Goal: Task Accomplishment & Management: Manage account settings

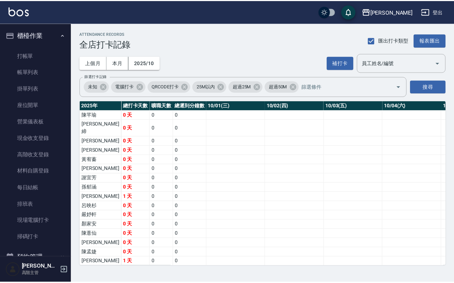
scroll to position [0, 818]
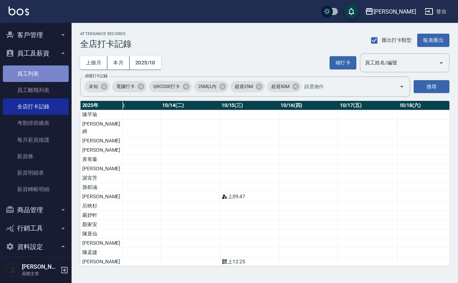
click at [36, 70] on link "員工列表" at bounding box center [36, 73] width 66 height 16
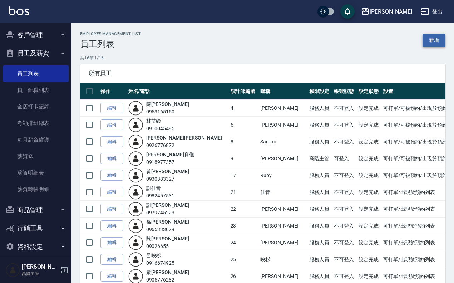
click at [443, 36] on link "新增" at bounding box center [434, 40] width 23 height 13
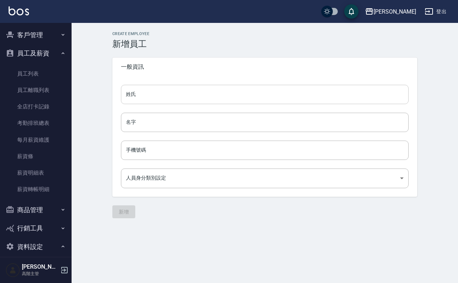
click at [151, 92] on input "姓氏" at bounding box center [265, 94] width 288 height 19
click at [47, 72] on link "員工列表" at bounding box center [36, 73] width 66 height 16
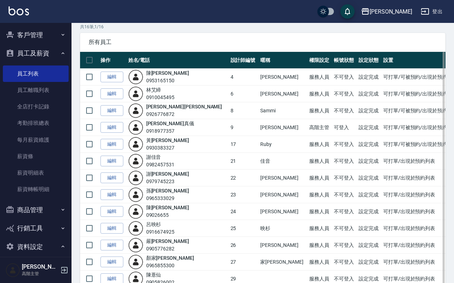
scroll to position [45, 0]
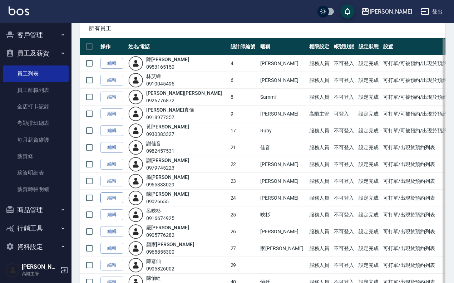
click at [111, 199] on link "編輯" at bounding box center [112, 197] width 23 height 11
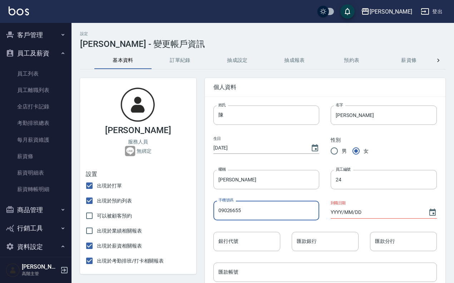
drag, startPoint x: 275, startPoint y: 211, endPoint x: 209, endPoint y: 219, distance: 66.6
click at [209, 219] on div "手機號碼 09026655 手機號碼" at bounding box center [261, 204] width 118 height 31
click at [232, 119] on input "陳" at bounding box center [267, 115] width 106 height 19
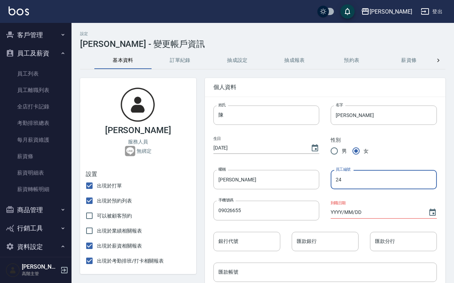
click at [365, 182] on input "24" at bounding box center [384, 179] width 106 height 19
type input "2"
type input "8"
type input "28"
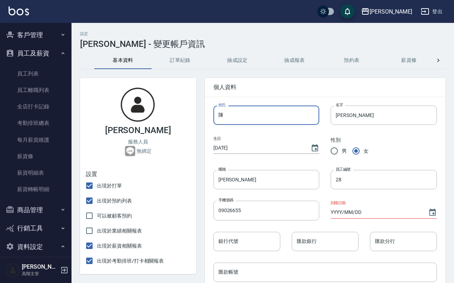
drag, startPoint x: 258, startPoint y: 119, endPoint x: 203, endPoint y: 122, distance: 55.2
type input "周燕如如"
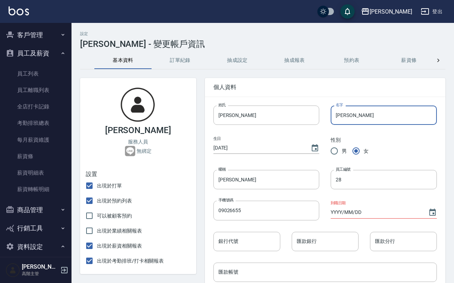
drag, startPoint x: 359, startPoint y: 120, endPoint x: 336, endPoint y: 118, distance: 22.3
click at [332, 122] on input "[PERSON_NAME]" at bounding box center [384, 115] width 106 height 19
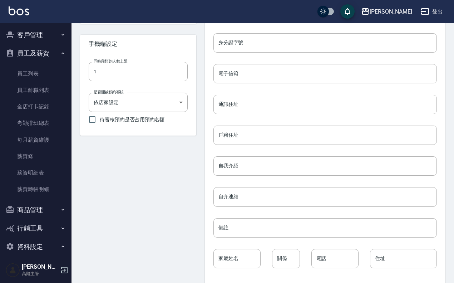
scroll to position [287, 0]
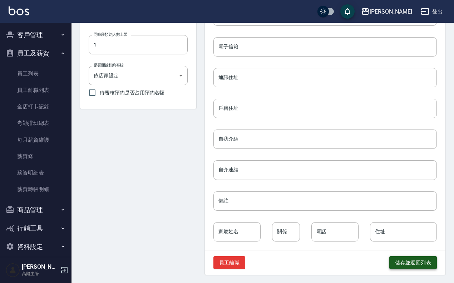
type input "燕如"
click at [430, 262] on button "儲存並返回列表" at bounding box center [414, 262] width 48 height 13
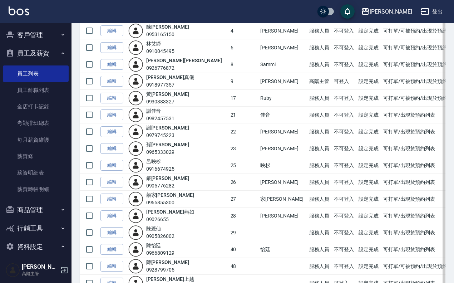
scroll to position [89, 0]
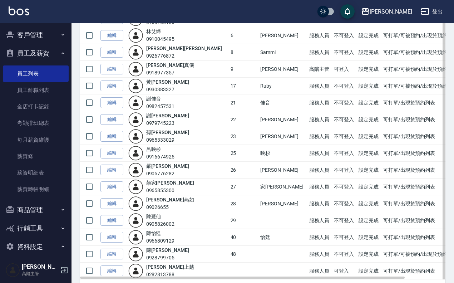
click at [229, 206] on td "28" at bounding box center [244, 203] width 30 height 17
click at [117, 206] on link "編輯" at bounding box center [112, 203] width 23 height 11
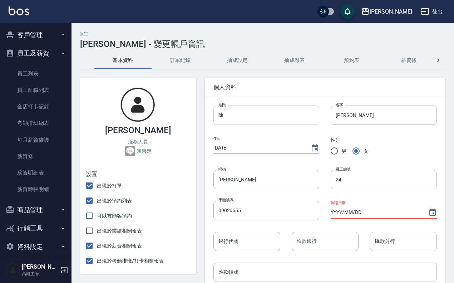
type input "周燕如如"
type input "燕如"
type input "28"
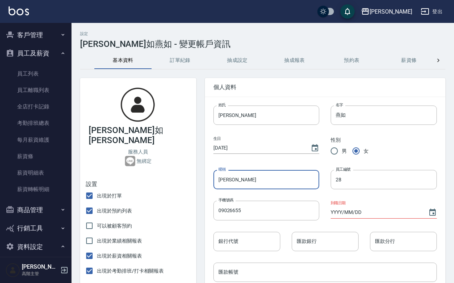
click at [255, 182] on input "[PERSON_NAME]" at bounding box center [267, 179] width 106 height 19
type input "羽"
click at [251, 118] on input "周燕如如" at bounding box center [267, 115] width 106 height 19
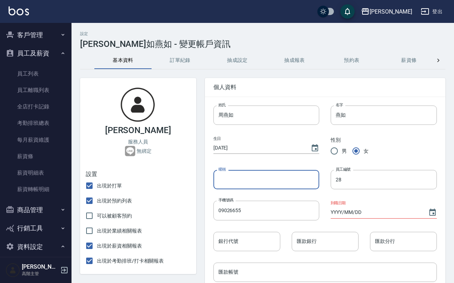
click at [246, 178] on input "暱稱" at bounding box center [267, 179] width 106 height 19
click at [242, 117] on input "周燕如" at bounding box center [267, 115] width 106 height 19
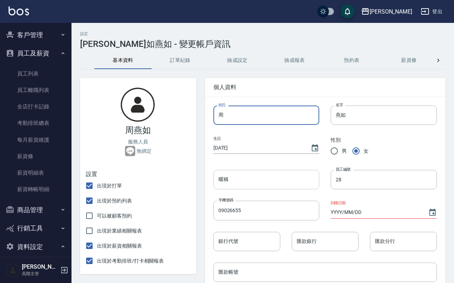
type input "周"
click at [269, 185] on input "暱稱" at bounding box center [267, 179] width 106 height 19
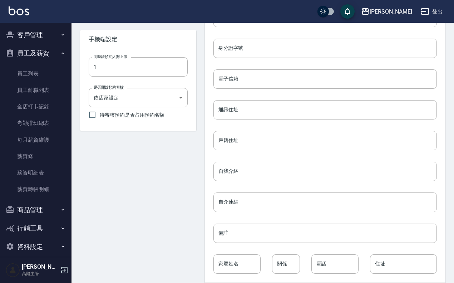
scroll to position [287, 0]
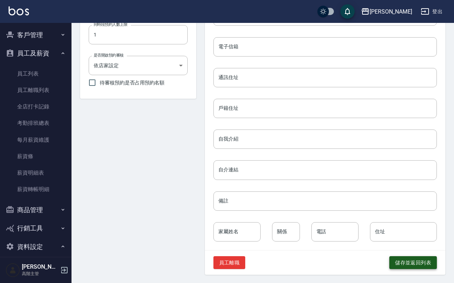
type input "燕如"
click at [415, 267] on button "儲存並返回列表" at bounding box center [414, 262] width 48 height 13
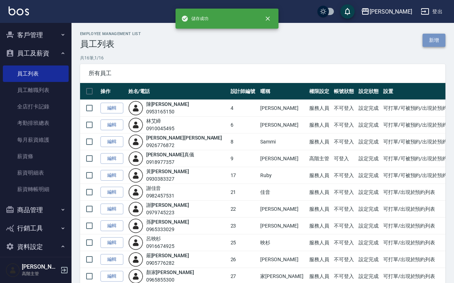
click at [432, 39] on link "新增" at bounding box center [434, 40] width 23 height 13
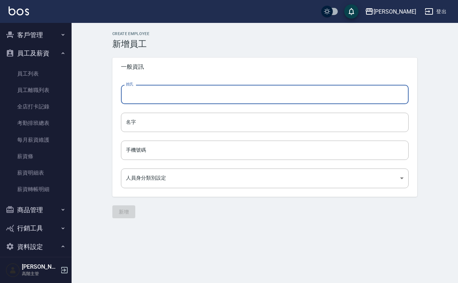
click at [214, 100] on input "姓氏" at bounding box center [265, 94] width 288 height 19
type input "陳"
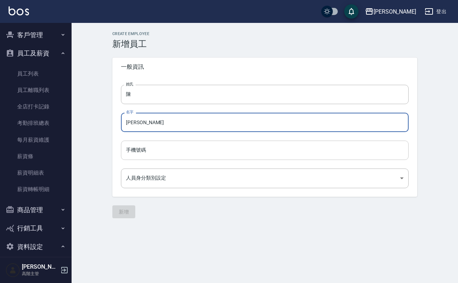
type input "[PERSON_NAME]"
click at [164, 156] on input "手機號碼" at bounding box center [265, 150] width 288 height 19
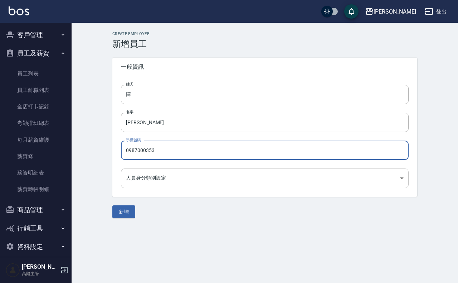
type input "0987000353"
click at [176, 183] on body "上越傑森 登出 櫃檯作業 打帳單 帳單列表 掛單列表 座位開單 營業儀表板 現金收支登錄 高階收支登錄 材料自購登錄 每日結帳 排班表 現場電腦打卡 掃碼打卡…" at bounding box center [229, 141] width 458 height 283
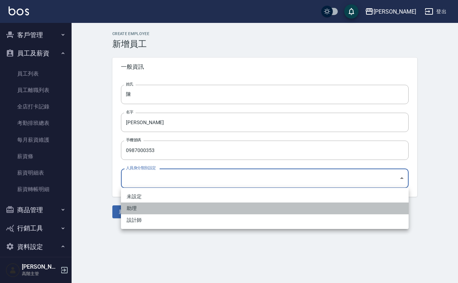
click at [180, 208] on li "助理" at bounding box center [265, 209] width 288 height 12
type input "d98afc27-d1b6-450f-bdf7-e930bc0d0e93"
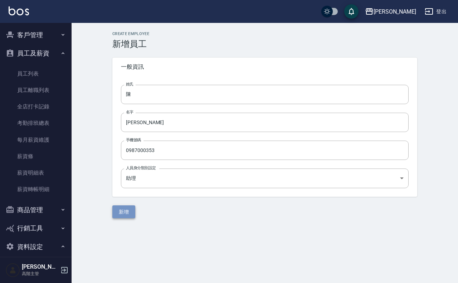
click at [131, 216] on button "新增" at bounding box center [123, 211] width 23 height 13
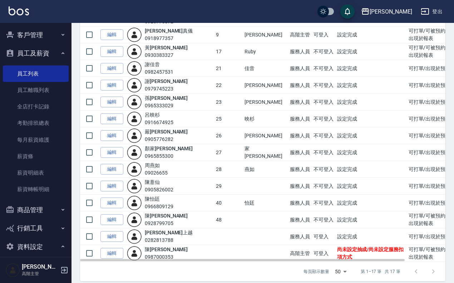
scroll to position [132, 0]
click at [117, 248] on link "編輯" at bounding box center [112, 253] width 23 height 11
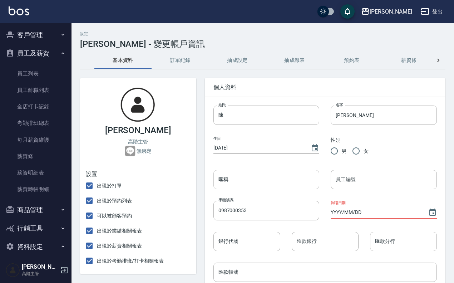
click at [258, 178] on input "暱稱" at bounding box center [267, 179] width 106 height 19
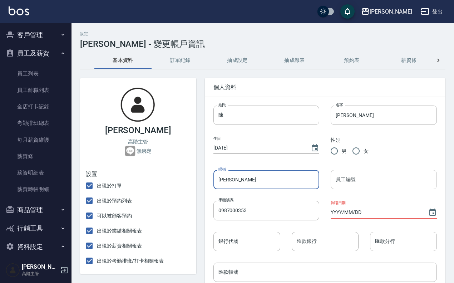
type input "[PERSON_NAME]"
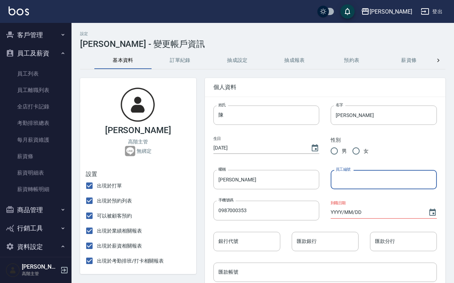
click at [345, 178] on input "員工編號" at bounding box center [384, 179] width 106 height 19
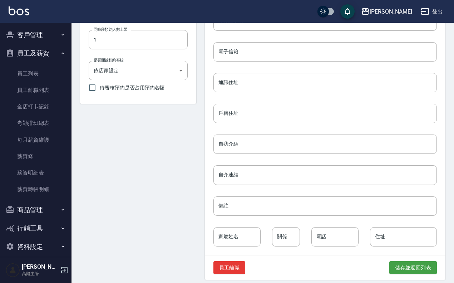
scroll to position [287, 0]
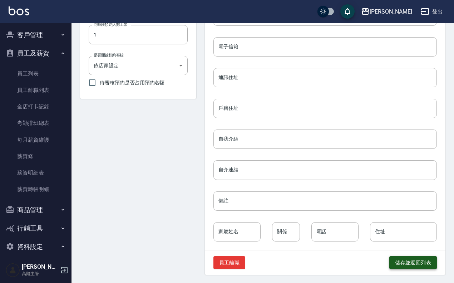
type input "24"
click at [407, 264] on button "儲存並返回列表" at bounding box center [414, 262] width 48 height 13
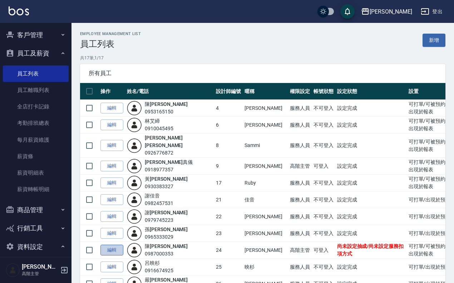
click at [120, 245] on link "編輯" at bounding box center [112, 250] width 23 height 11
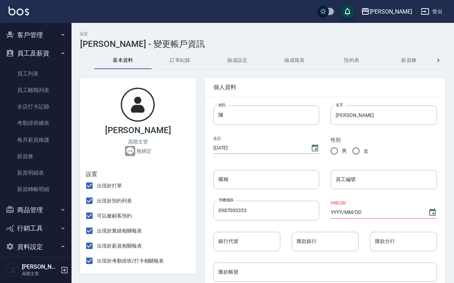
type input "[PERSON_NAME]"
type input "24"
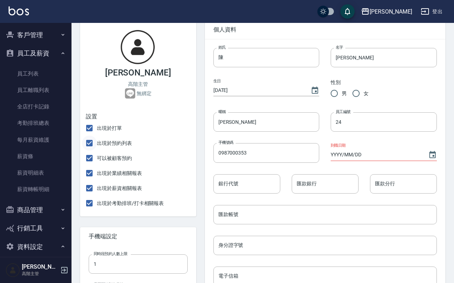
scroll to position [45, 0]
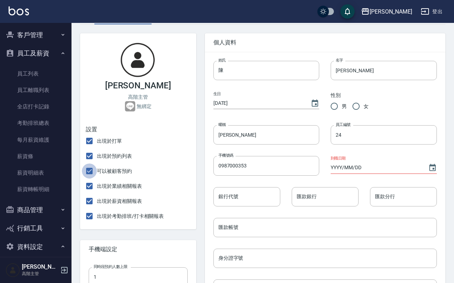
click at [91, 176] on input "可以被顧客預約" at bounding box center [89, 171] width 15 height 15
checkbox input "false"
click at [93, 190] on input "出現於業績相關報表" at bounding box center [89, 186] width 15 height 15
checkbox input "false"
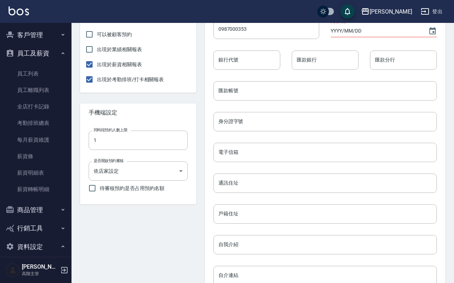
scroll to position [268, 0]
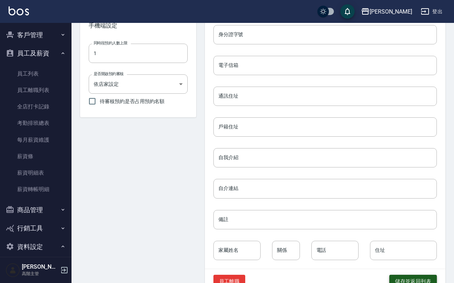
click at [423, 278] on button "儲存並返回列表" at bounding box center [414, 281] width 48 height 13
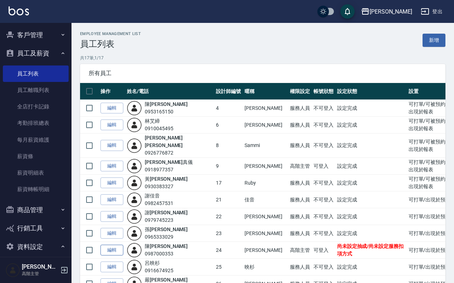
click at [117, 245] on link "編輯" at bounding box center [112, 250] width 23 height 11
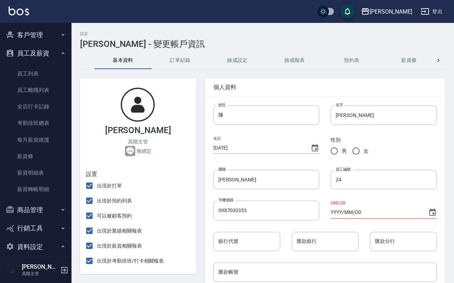
checkbox input "false"
drag, startPoint x: 414, startPoint y: 55, endPoint x: 274, endPoint y: 55, distance: 139.9
click at [274, 55] on div "基本資料 訂單紀錄 抽成設定 抽成報表 預約表 薪資條 薪資加扣項 密碼與安全 打卡紀錄" at bounding box center [262, 60] width 337 height 17
click at [439, 55] on div at bounding box center [439, 60] width 14 height 17
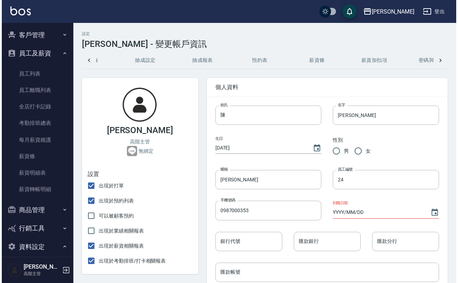
scroll to position [0, 178]
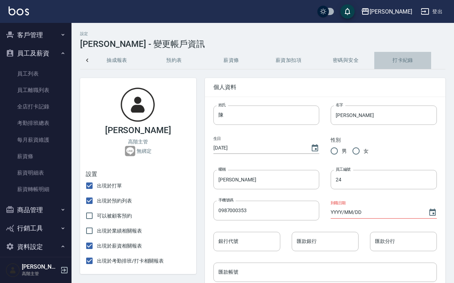
click at [401, 57] on button "打卡紀錄" at bounding box center [403, 60] width 57 height 17
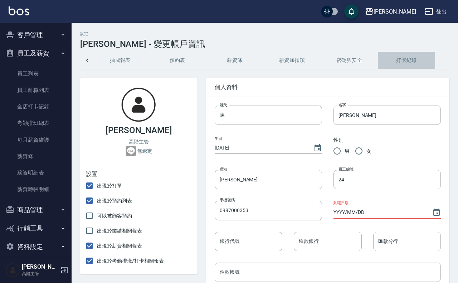
scroll to position [0, 174]
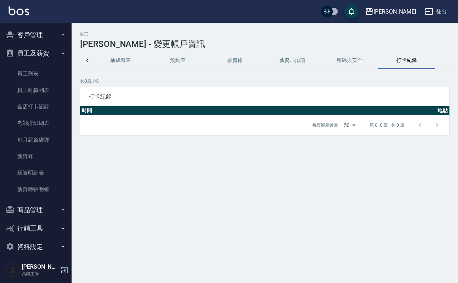
click at [361, 61] on button "密碼與安全" at bounding box center [349, 60] width 57 height 17
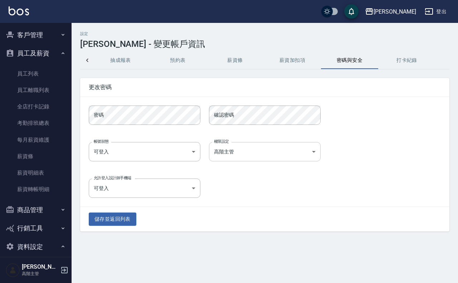
click at [290, 151] on body "上越傑森 登出 櫃檯作業 打帳單 帳單列表 掛單列表 座位開單 營業儀表板 現金收支登錄 高階收支登錄 材料自購登錄 每日結帳 排班表 現場電腦打卡 掃碼打卡…" at bounding box center [229, 141] width 458 height 283
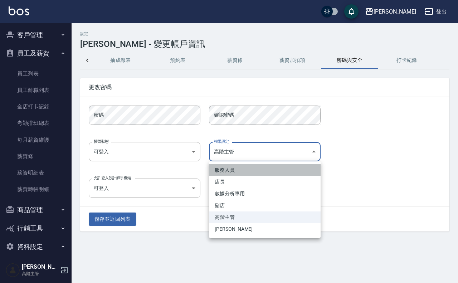
click at [261, 166] on li "服務人員" at bounding box center [265, 170] width 112 height 12
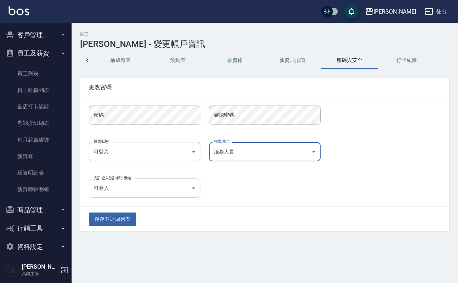
click at [266, 147] on body "上越傑森 登出 櫃檯作業 打帳單 帳單列表 掛單列表 座位開單 營業儀表板 現金收支登錄 高階收支登錄 材料自購登錄 每日結帳 排班表 現場電腦打卡 掃碼打卡…" at bounding box center [229, 141] width 458 height 283
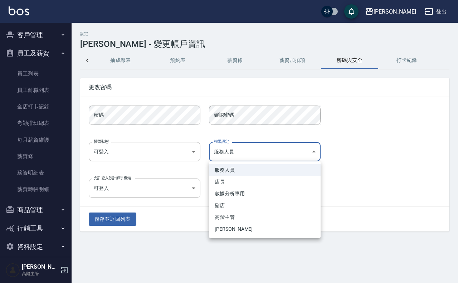
click at [228, 229] on li "[PERSON_NAME]" at bounding box center [265, 229] width 112 height 12
type input "8b274eb5-d357-45e4-b65f-000144db866a"
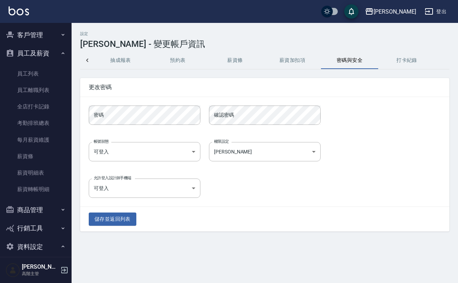
click at [243, 184] on div "允許登入設計師手機端 可登入 true 允許登入設計師手機端" at bounding box center [260, 184] width 361 height 28
click at [128, 219] on button "儲存並返回列表" at bounding box center [113, 219] width 48 height 13
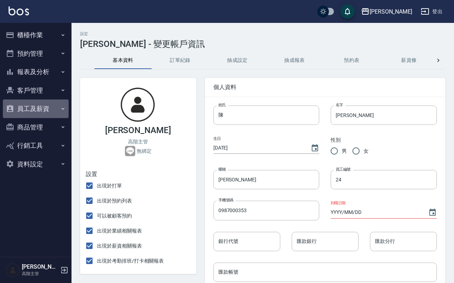
click at [40, 99] on button "員工及薪資" at bounding box center [36, 108] width 66 height 19
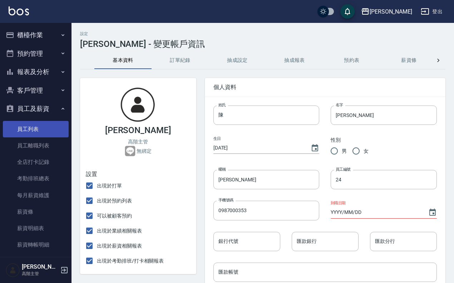
click at [42, 134] on link "員工列表" at bounding box center [36, 129] width 66 height 16
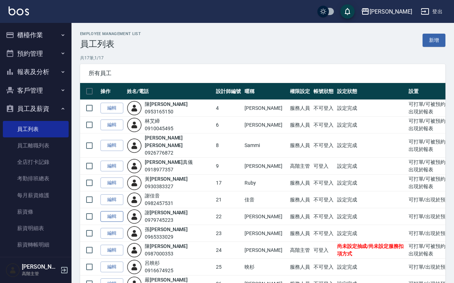
click at [106, 211] on link "編輯" at bounding box center [112, 216] width 23 height 11
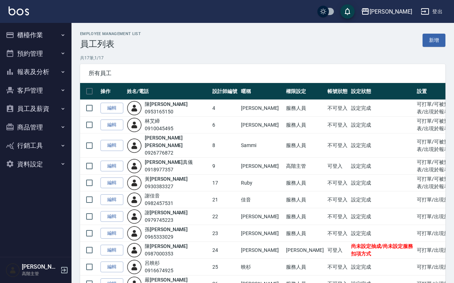
click at [57, 269] on h5 "[PERSON_NAME]" at bounding box center [40, 266] width 36 height 7
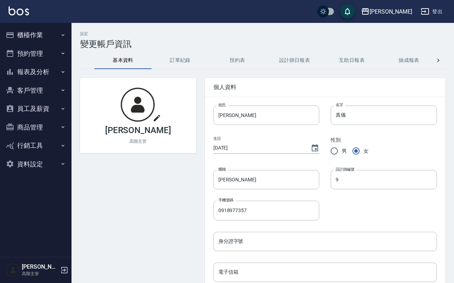
click at [61, 274] on icon "button" at bounding box center [64, 270] width 9 height 9
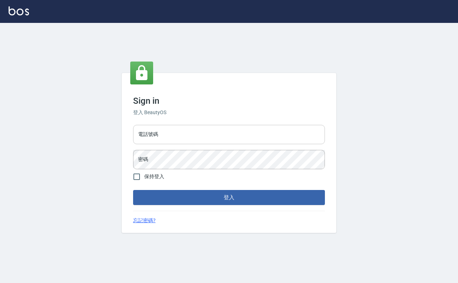
click at [175, 133] on input "電話號碼" at bounding box center [229, 134] width 192 height 19
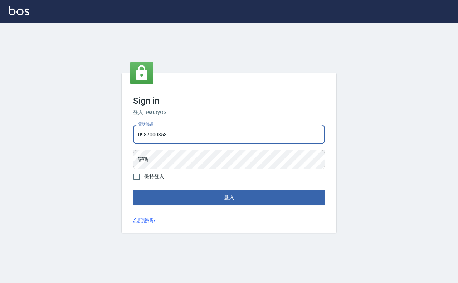
type input "0987000353"
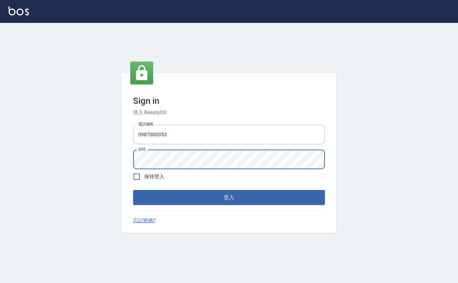
click at [133, 190] on button "登入" at bounding box center [229, 197] width 192 height 15
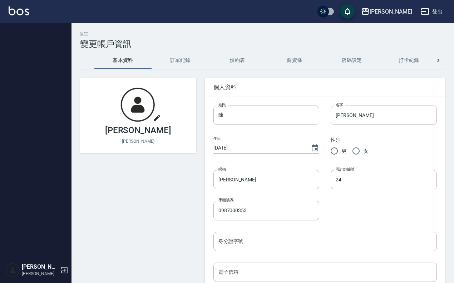
click at [15, 11] on img at bounding box center [19, 10] width 20 height 9
click at [36, 14] on div "上越傑森 登出" at bounding box center [227, 11] width 454 height 23
click at [22, 11] on img at bounding box center [19, 10] width 20 height 9
click at [61, 270] on icon "button" at bounding box center [64, 270] width 9 height 9
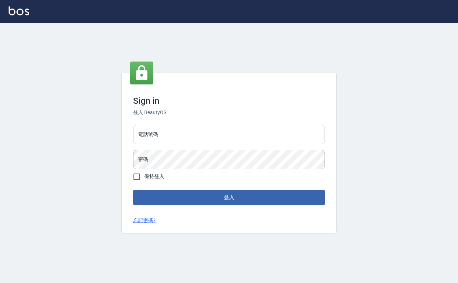
click at [197, 132] on input "電話號碼" at bounding box center [229, 134] width 192 height 19
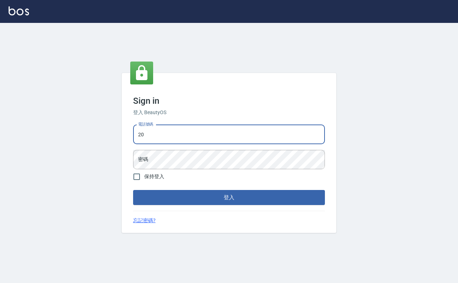
type input "2"
type input "0918977357"
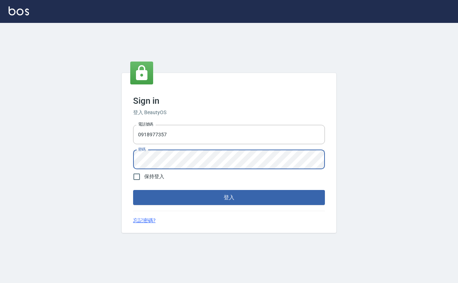
click at [133, 190] on button "登入" at bounding box center [229, 197] width 192 height 15
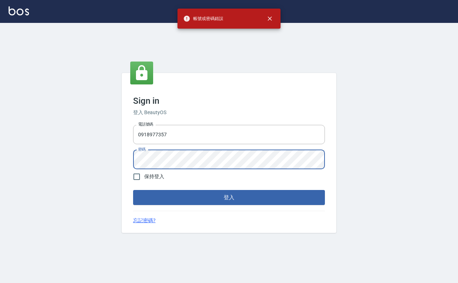
click at [13, 164] on div "Sign in 登入 BeautyOS 電話號碼 0918977357 電話號碼 密碼 密碼 保持登入 登入 忘記密碼?" at bounding box center [229, 153] width 458 height 260
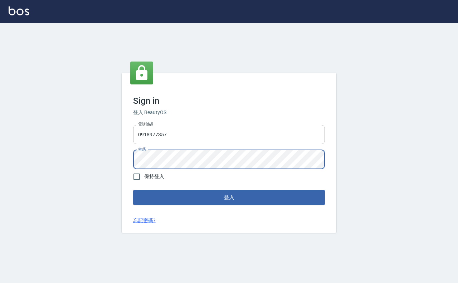
click at [133, 190] on button "登入" at bounding box center [229, 197] width 192 height 15
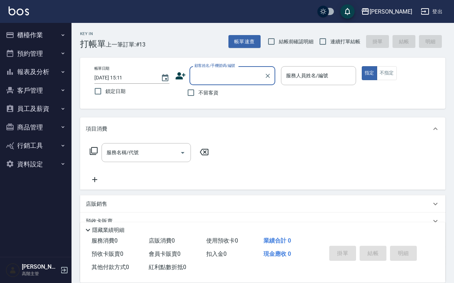
click at [49, 108] on button "員工及薪資" at bounding box center [36, 108] width 66 height 19
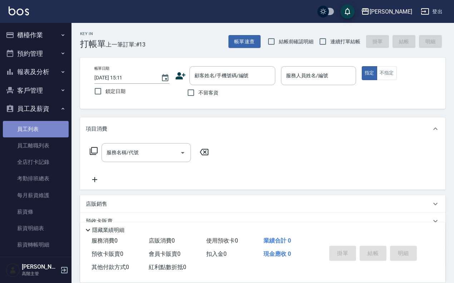
click at [41, 132] on link "員工列表" at bounding box center [36, 129] width 66 height 16
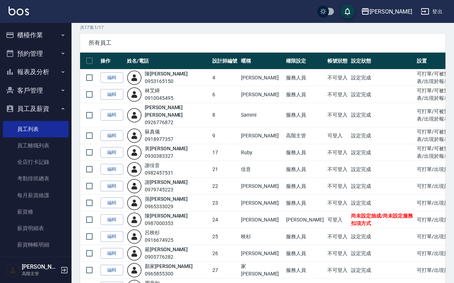
scroll to position [45, 0]
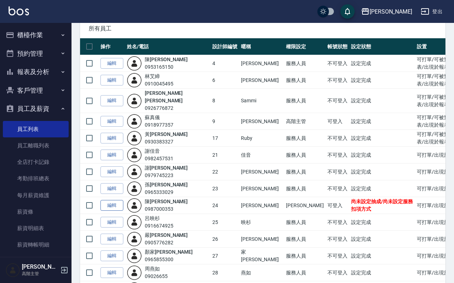
click at [112, 200] on link "編輯" at bounding box center [112, 205] width 23 height 11
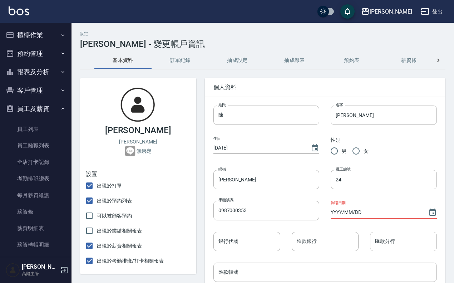
click at [243, 62] on button "抽成設定" at bounding box center [237, 60] width 57 height 17
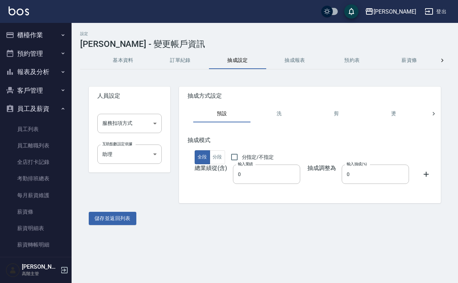
click at [181, 56] on button "訂單紀錄" at bounding box center [180, 60] width 57 height 17
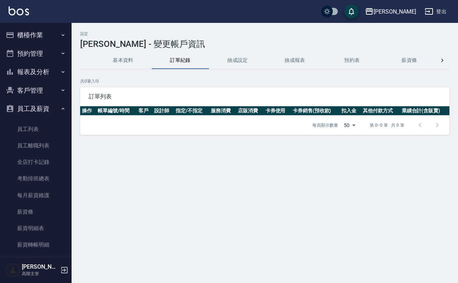
click at [356, 54] on button "預約表" at bounding box center [351, 60] width 57 height 17
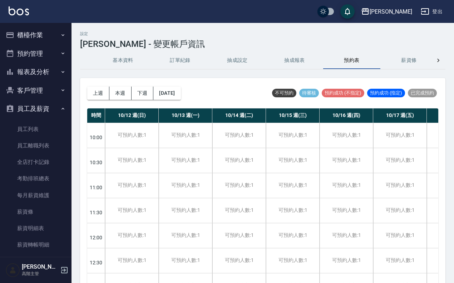
click at [302, 59] on button "抽成報表" at bounding box center [294, 60] width 57 height 17
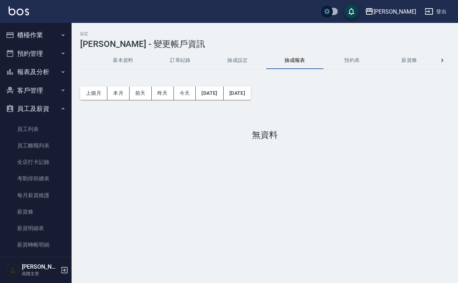
click at [122, 56] on button "基本資料" at bounding box center [122, 60] width 57 height 17
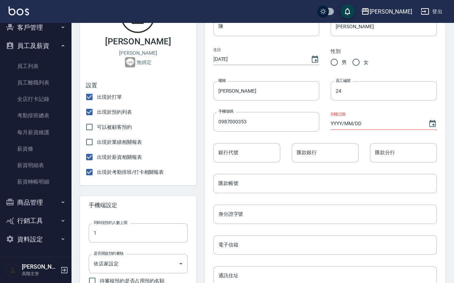
scroll to position [89, 0]
click at [41, 239] on button "資料設定" at bounding box center [36, 239] width 66 height 19
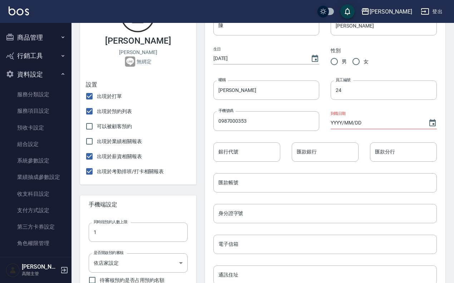
scroll to position [234, 0]
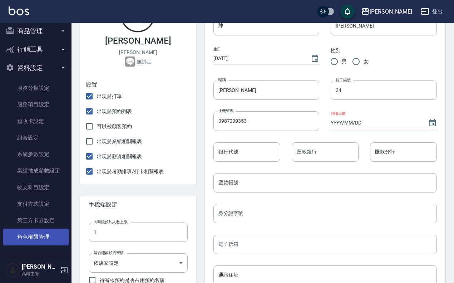
click at [51, 235] on link "角色權限管理" at bounding box center [36, 237] width 66 height 16
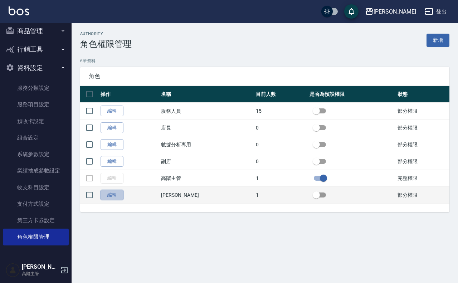
click at [114, 192] on link "編輯" at bounding box center [112, 195] width 23 height 11
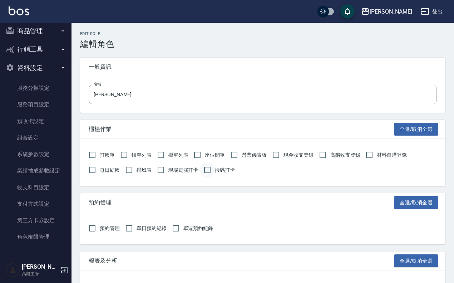
click at [214, 169] on input "掃碼打卡" at bounding box center [207, 169] width 15 height 15
checkbox input "true"
click at [96, 152] on input "打帳單" at bounding box center [92, 154] width 15 height 15
checkbox input "true"
click at [121, 154] on input "帳單列表" at bounding box center [124, 154] width 15 height 15
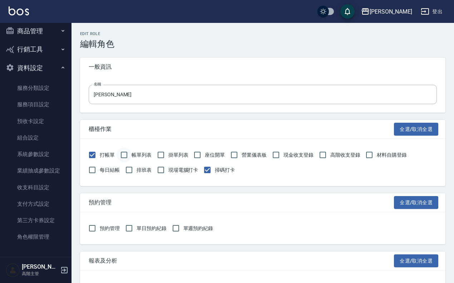
checkbox input "true"
click at [90, 166] on input "每日結帳" at bounding box center [92, 169] width 15 height 15
click at [93, 171] on input "每日結帳" at bounding box center [92, 169] width 15 height 15
click at [89, 170] on input "每日結帳" at bounding box center [92, 169] width 15 height 15
checkbox input "true"
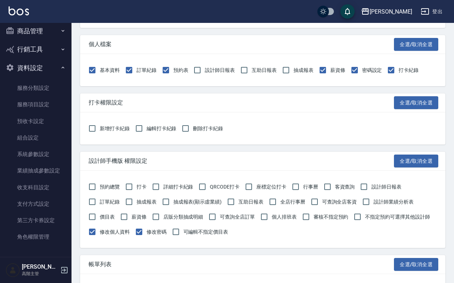
scroll to position [872, 0]
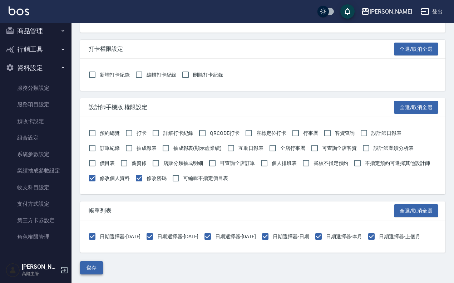
click at [93, 266] on button "儲存" at bounding box center [91, 267] width 23 height 13
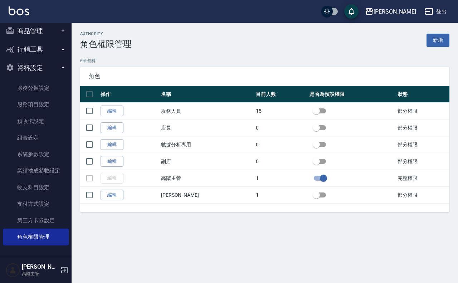
click at [21, 9] on img at bounding box center [19, 10] width 20 height 9
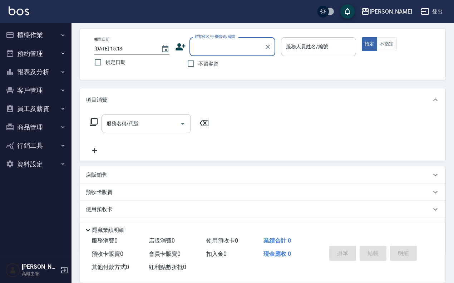
scroll to position [45, 0]
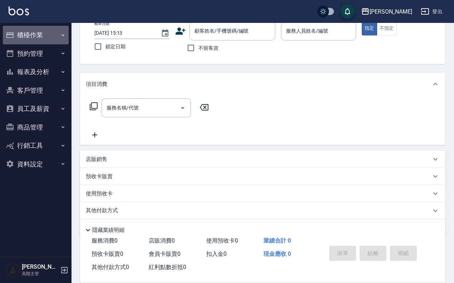
click at [44, 30] on button "櫃檯作業" at bounding box center [36, 35] width 66 height 19
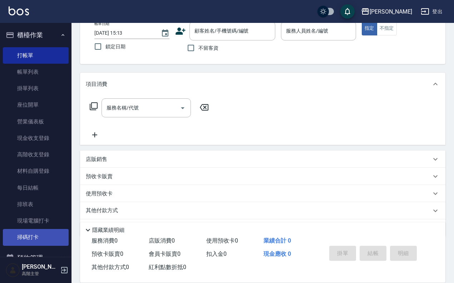
click at [45, 237] on link "掃碼打卡" at bounding box center [36, 237] width 66 height 16
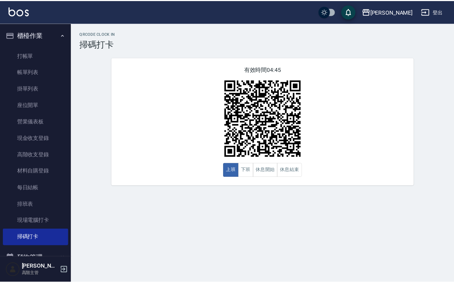
scroll to position [129, 0]
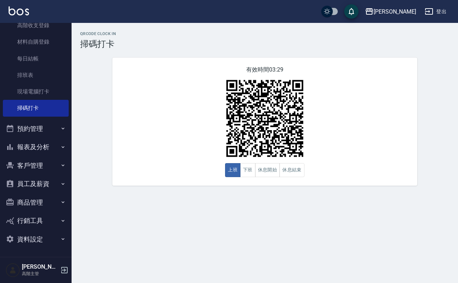
click at [27, 239] on button "資料設定" at bounding box center [36, 239] width 66 height 19
click at [17, 9] on img at bounding box center [19, 10] width 20 height 9
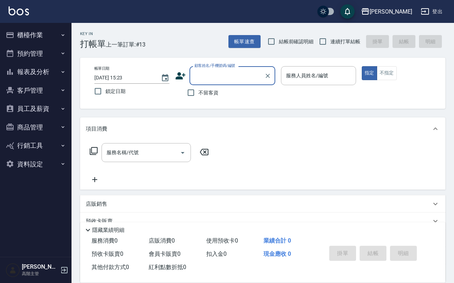
click at [49, 105] on button "員工及薪資" at bounding box center [36, 108] width 66 height 19
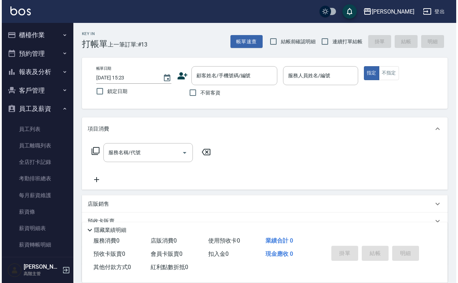
scroll to position [63, 0]
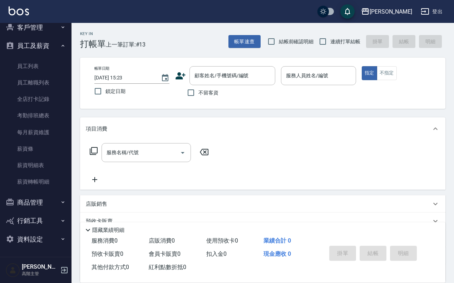
click at [58, 277] on div "蘇真儀 高階主管" at bounding box center [36, 270] width 72 height 26
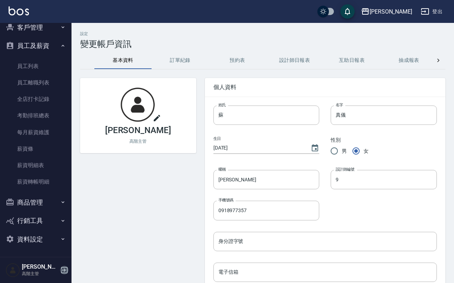
click at [62, 269] on icon "button" at bounding box center [64, 270] width 9 height 9
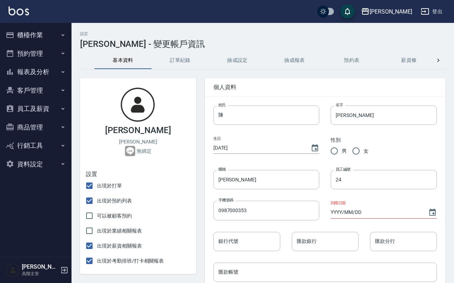
click at [39, 110] on button "員工及薪資" at bounding box center [36, 108] width 66 height 19
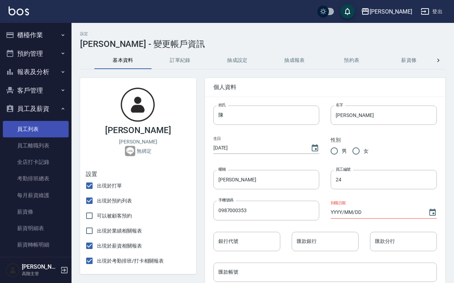
click at [43, 126] on link "員工列表" at bounding box center [36, 129] width 66 height 16
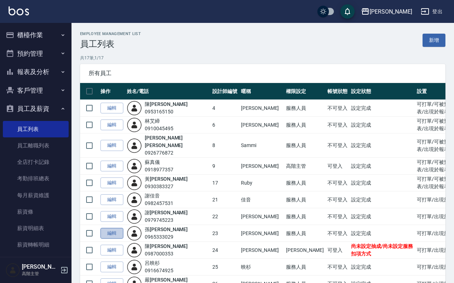
click at [117, 228] on link "編輯" at bounding box center [112, 233] width 23 height 11
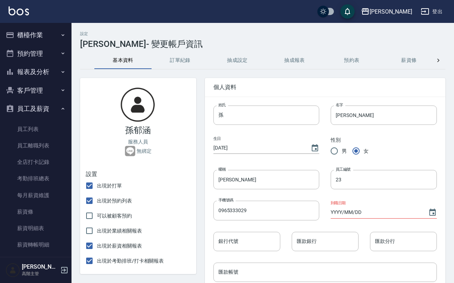
click at [189, 63] on button "訂單紀錄" at bounding box center [180, 60] width 57 height 17
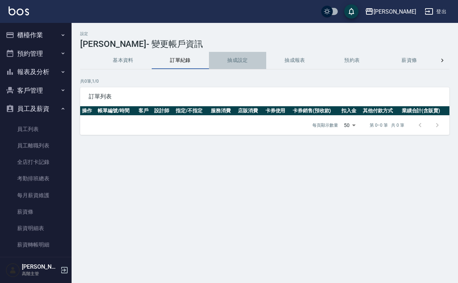
click at [227, 62] on button "抽成設定" at bounding box center [237, 60] width 57 height 17
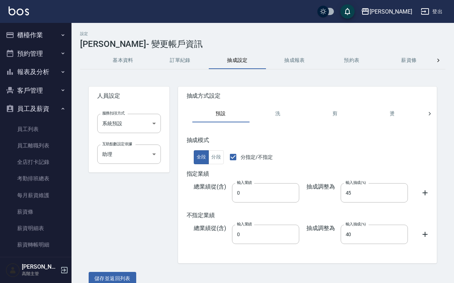
click at [283, 58] on button "抽成報表" at bounding box center [294, 60] width 57 height 17
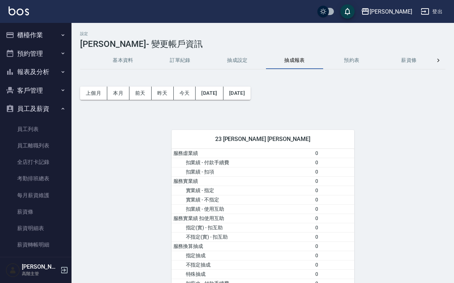
click at [319, 61] on button "抽成報表" at bounding box center [294, 60] width 57 height 17
click at [351, 65] on button "預約表" at bounding box center [351, 60] width 57 height 17
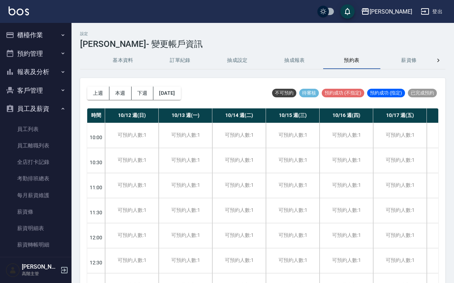
click at [400, 61] on button "薪資條" at bounding box center [409, 60] width 57 height 17
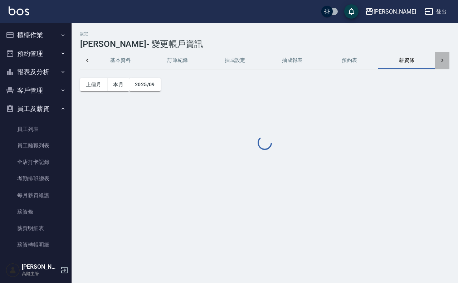
click at [439, 60] on icon at bounding box center [442, 60] width 7 height 7
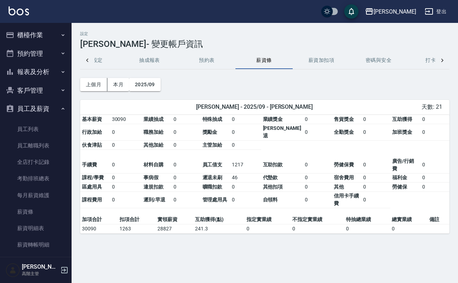
scroll to position [0, 174]
click at [282, 59] on button "薪資加扣項" at bounding box center [292, 60] width 57 height 17
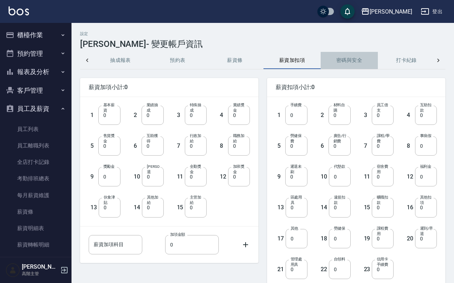
click at [342, 59] on button "密碼與安全" at bounding box center [349, 60] width 57 height 17
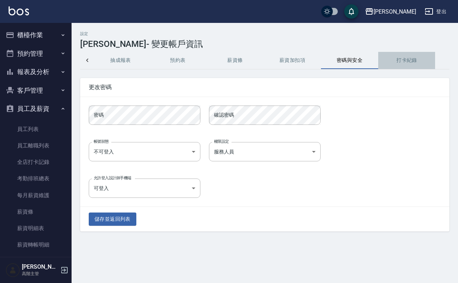
click at [398, 61] on button "打卡紀錄" at bounding box center [406, 60] width 57 height 17
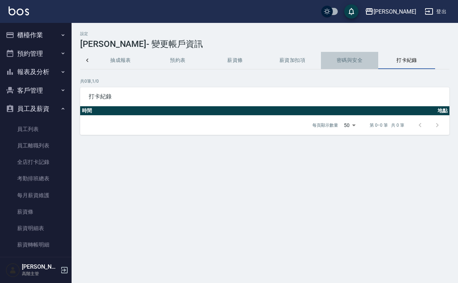
click at [353, 62] on button "密碼與安全" at bounding box center [349, 60] width 57 height 17
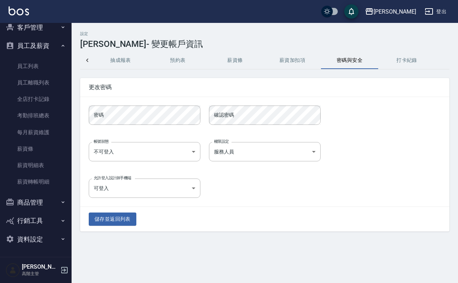
click at [47, 239] on button "資料設定" at bounding box center [36, 239] width 66 height 19
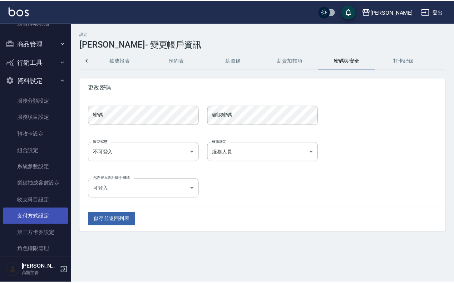
scroll to position [234, 0]
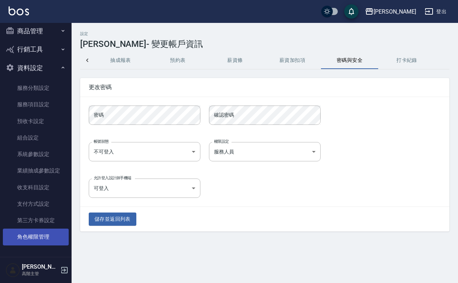
click at [40, 236] on link "角色權限管理" at bounding box center [36, 237] width 66 height 16
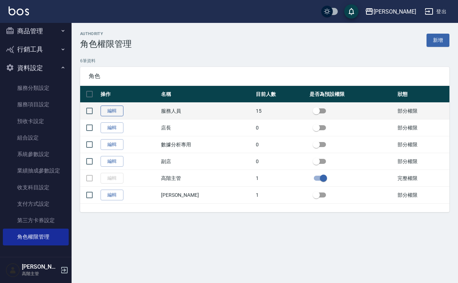
click at [122, 110] on link "編輯" at bounding box center [112, 111] width 23 height 11
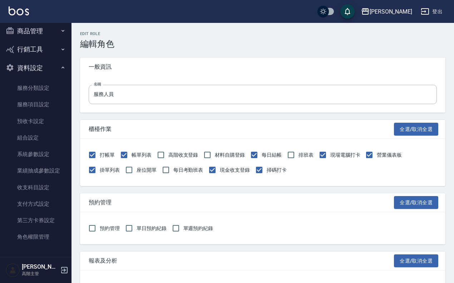
click at [15, 9] on img at bounding box center [19, 10] width 20 height 9
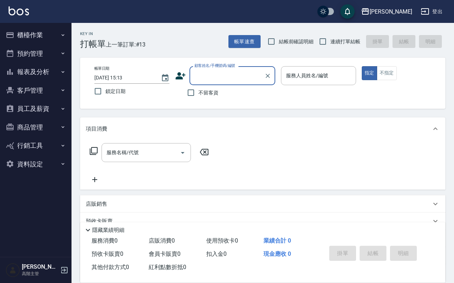
click at [49, 106] on button "員工及薪資" at bounding box center [36, 108] width 66 height 19
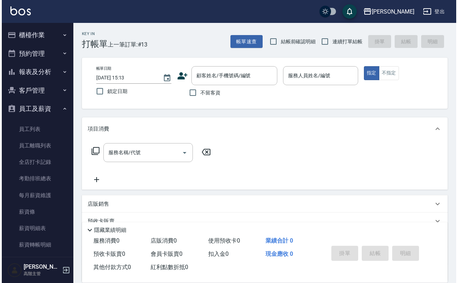
scroll to position [63, 0]
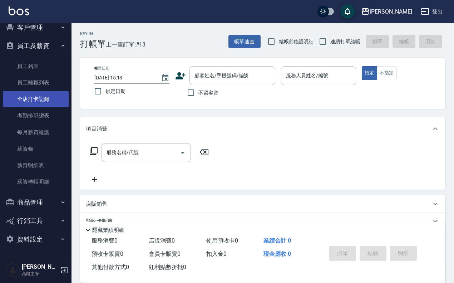
click at [44, 101] on link "全店打卡記錄" at bounding box center [36, 99] width 66 height 16
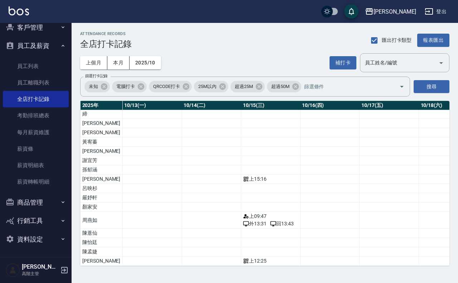
scroll to position [25, 754]
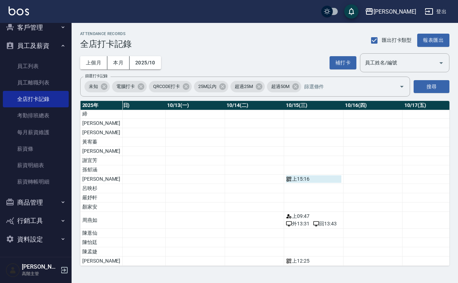
click at [295, 175] on div "上 15:16" at bounding box center [313, 179] width 55 height 8
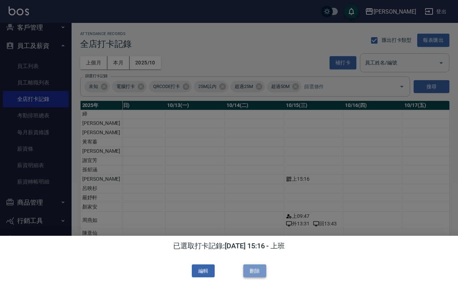
click at [254, 267] on button "刪除" at bounding box center [254, 270] width 23 height 13
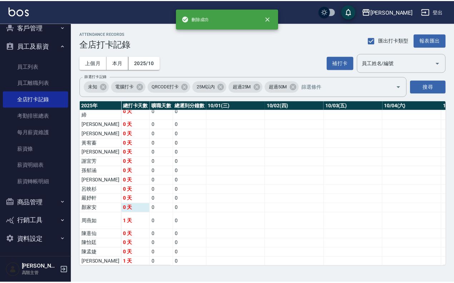
scroll to position [25, 0]
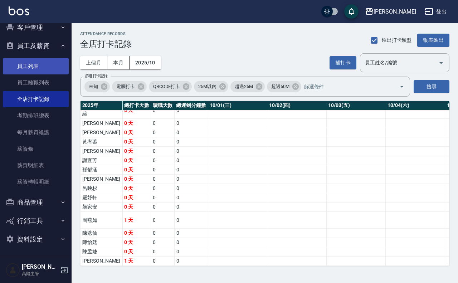
click at [45, 66] on link "員工列表" at bounding box center [36, 66] width 66 height 16
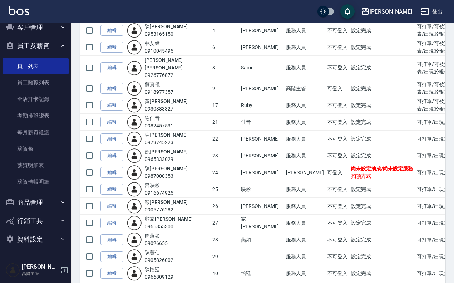
scroll to position [132, 0]
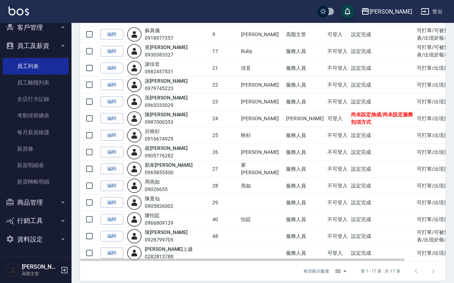
click at [176, 113] on div "陳 羽溱 0987000353" at bounding box center [168, 118] width 82 height 15
click at [117, 180] on link "編輯" at bounding box center [112, 185] width 23 height 11
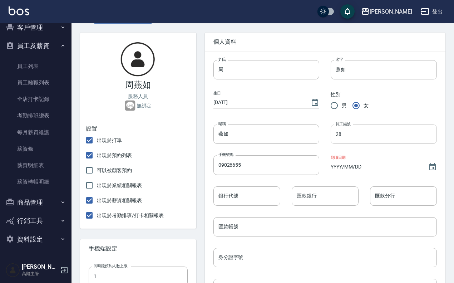
scroll to position [19, 0]
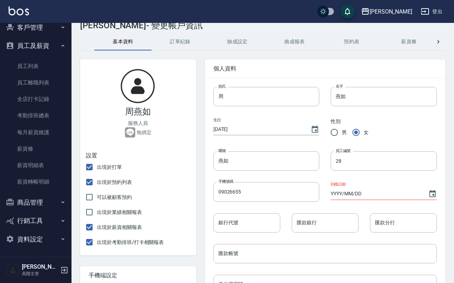
click at [437, 40] on icon at bounding box center [438, 41] width 7 height 7
click at [351, 44] on button "密碼與安全" at bounding box center [345, 41] width 57 height 17
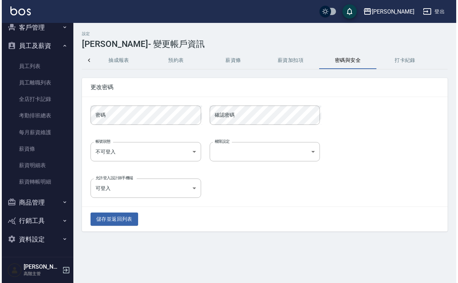
scroll to position [0, 174]
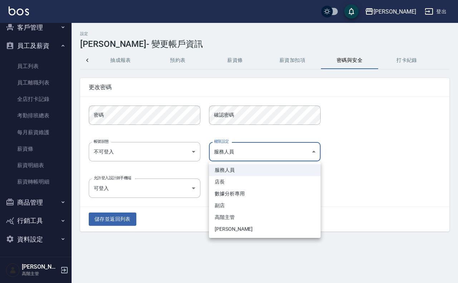
click at [303, 153] on body "上越傑森 登出 櫃檯作業 打帳單 帳單列表 掛單列表 座位開單 營業儀表板 現金收支登錄 高階收支登錄 材料自購登錄 每日結帳 排班表 現場電腦打卡 掃碼打卡…" at bounding box center [229, 141] width 458 height 283
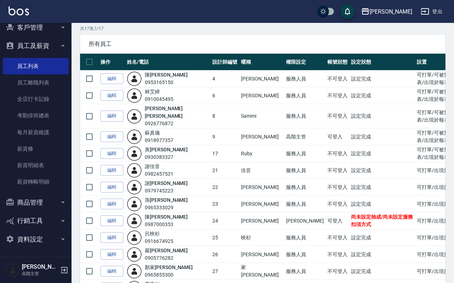
scroll to position [45, 0]
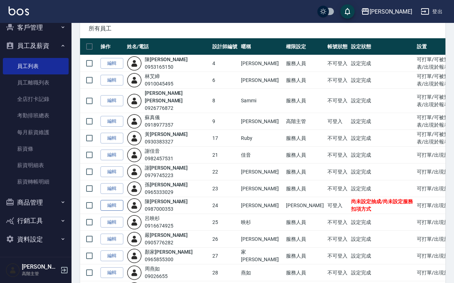
click at [109, 200] on link "編輯" at bounding box center [112, 205] width 23 height 11
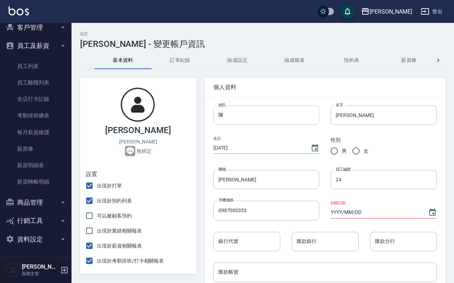
click at [265, 117] on input "陳" at bounding box center [267, 115] width 106 height 19
click at [360, 117] on input "[PERSON_NAME]" at bounding box center [384, 115] width 106 height 19
type input "羽"
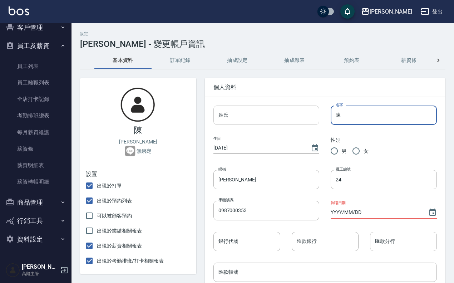
type input "陳"
click at [244, 117] on input "姓氏" at bounding box center [267, 115] width 106 height 19
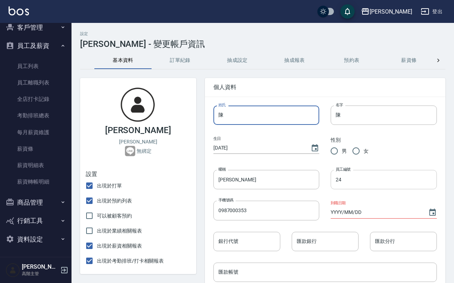
type input "陳"
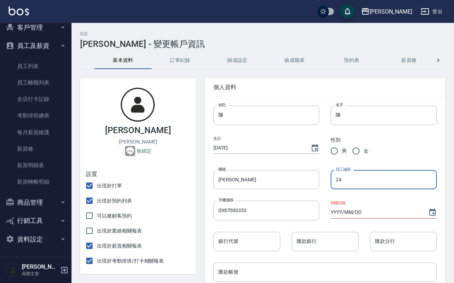
drag, startPoint x: 351, startPoint y: 177, endPoint x: 326, endPoint y: 179, distance: 25.1
click at [328, 179] on div "員工編號 24 員工編號" at bounding box center [379, 174] width 118 height 31
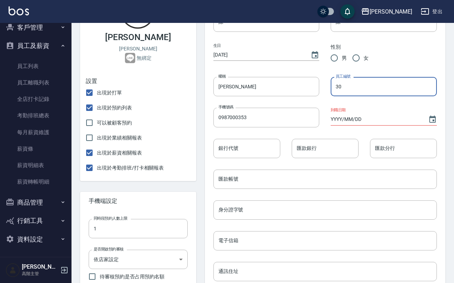
scroll to position [89, 0]
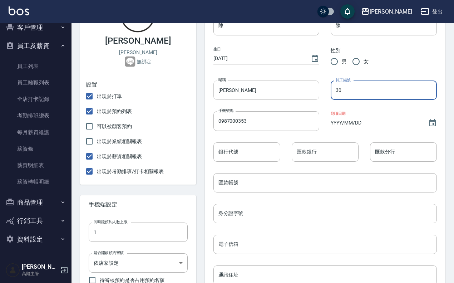
type input "30"
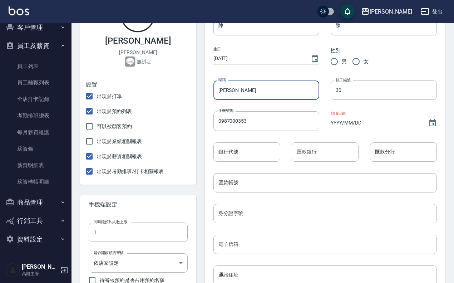
drag, startPoint x: 238, startPoint y: 93, endPoint x: 214, endPoint y: 92, distance: 24.0
click at [214, 92] on input "[PERSON_NAME]" at bounding box center [267, 90] width 106 height 19
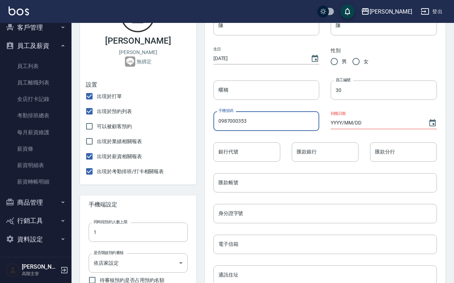
drag, startPoint x: 265, startPoint y: 126, endPoint x: 205, endPoint y: 120, distance: 61.1
click at [205, 120] on div "手機號碼 0987000353 手機號碼" at bounding box center [261, 115] width 118 height 31
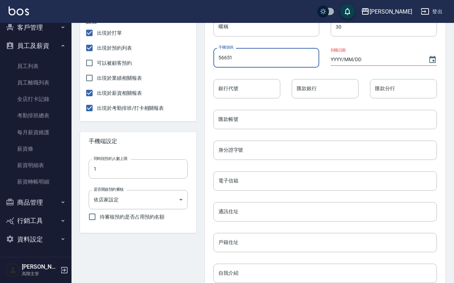
scroll to position [287, 0]
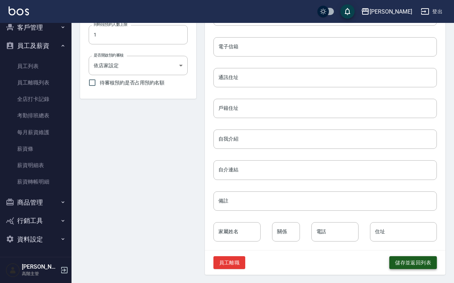
click at [408, 258] on button "儲存並返回列表" at bounding box center [414, 262] width 48 height 13
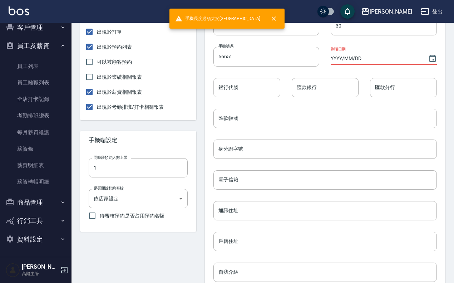
scroll to position [153, 0]
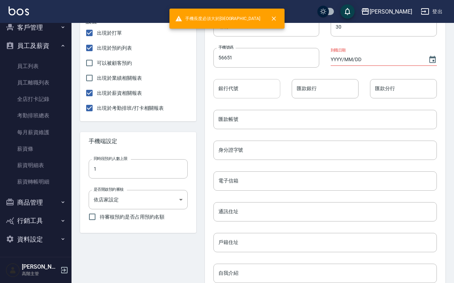
click at [261, 88] on input "銀行代號" at bounding box center [247, 88] width 67 height 19
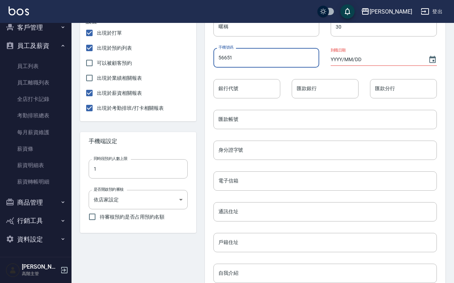
click at [256, 56] on input "56651" at bounding box center [267, 57] width 106 height 19
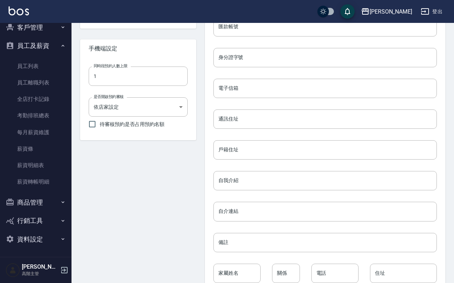
scroll to position [287, 0]
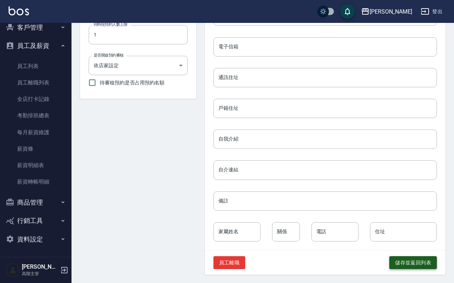
type input "5665156265"
click at [404, 262] on button "儲存並返回列表" at bounding box center [414, 262] width 48 height 13
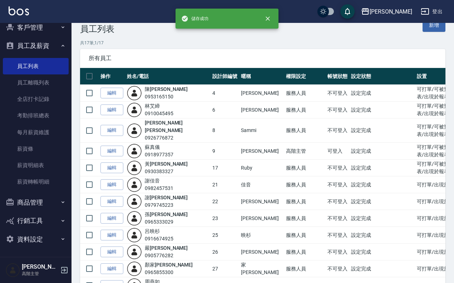
scroll to position [132, 0]
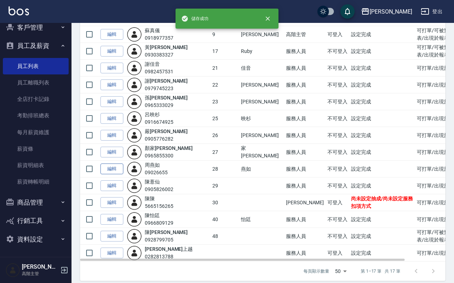
click at [116, 164] on link "編輯" at bounding box center [112, 169] width 23 height 11
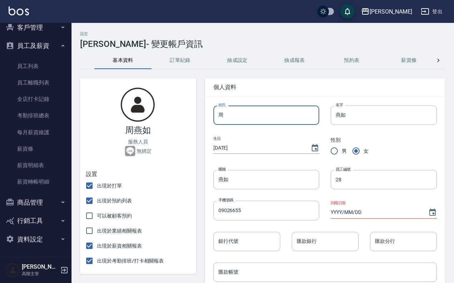
click at [235, 110] on input "周" at bounding box center [267, 115] width 106 height 19
type input "陳"
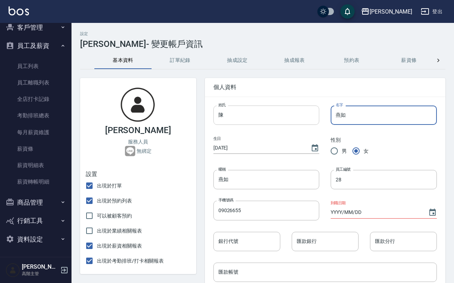
drag, startPoint x: 359, startPoint y: 119, endPoint x: 276, endPoint y: 118, distance: 82.3
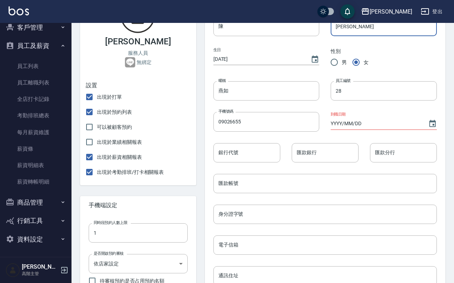
scroll to position [89, 0]
type input "[PERSON_NAME]"
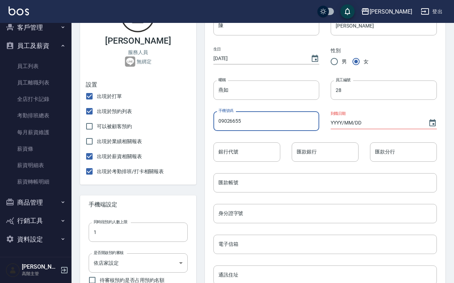
drag, startPoint x: 265, startPoint y: 119, endPoint x: 174, endPoint y: 126, distance: 91.2
click at [174, 126] on div "陳羽溱 服務人員 無綁定 設置 出現於打單 出現於預約列表 可以被顧客預約 出現於業績相關報表 出現於薪資相關報表 出現於考勤排班/打卡相關報表 手機端設定…" at bounding box center [259, 226] width 374 height 492
paste input "87000353"
type input "0987000353"
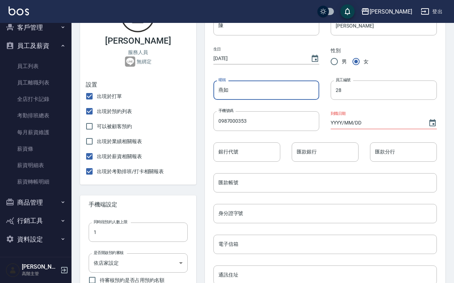
drag, startPoint x: 255, startPoint y: 90, endPoint x: 142, endPoint y: 91, distance: 113.1
click at [142, 91] on div "陳羽溱 服務人員 無綁定 設置 出現於打單 出現於預約列表 可以被顧客預約 出現於業績相關報表 出現於薪資相關報表 出現於考勤排班/打卡相關報表 手機端設定…" at bounding box center [259, 226] width 374 height 492
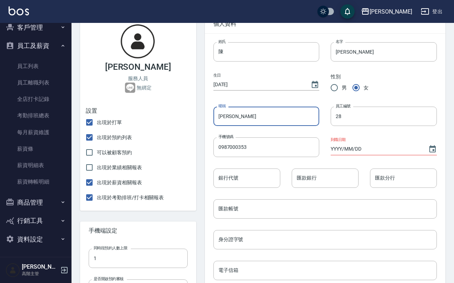
scroll to position [0, 0]
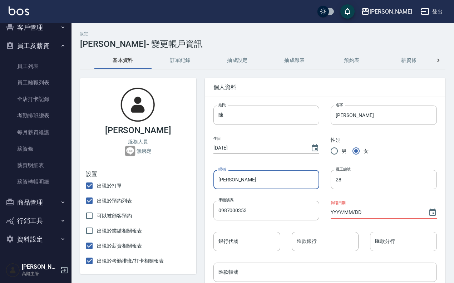
type input "[PERSON_NAME]"
click at [435, 63] on icon at bounding box center [438, 60] width 7 height 7
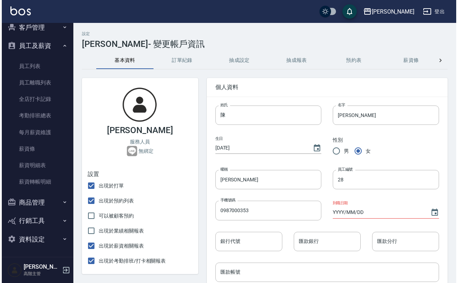
scroll to position [0, 178]
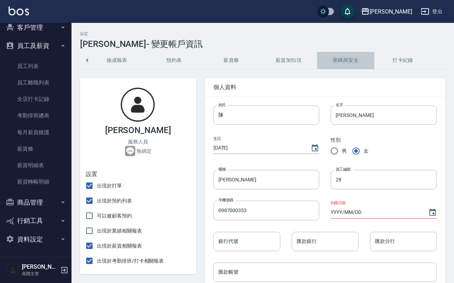
click at [359, 59] on button "密碼與安全" at bounding box center [345, 60] width 57 height 17
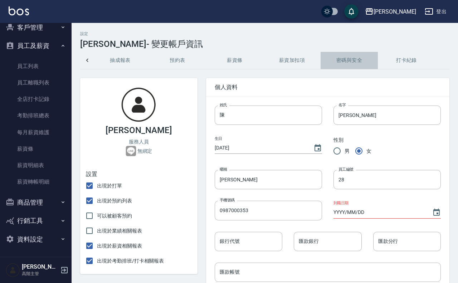
scroll to position [0, 174]
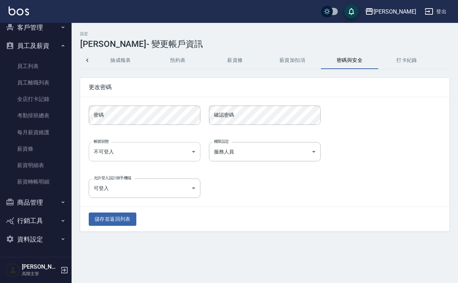
click at [191, 151] on body "上越傑森 登出 櫃檯作業 打帳單 帳單列表 掛單列表 座位開單 營業儀表板 現金收支登錄 高階收支登錄 材料自購登錄 每日結帳 排班表 現場電腦打卡 掃碼打卡…" at bounding box center [229, 141] width 458 height 283
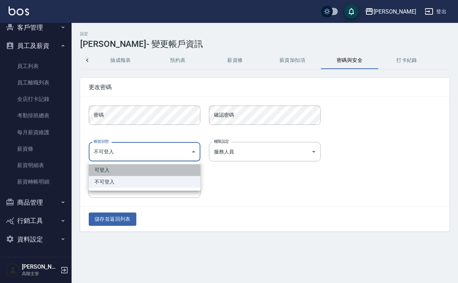
click at [150, 166] on li "可登入" at bounding box center [145, 170] width 112 height 12
type input "ok"
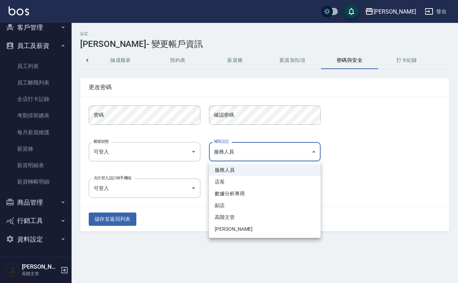
click at [312, 151] on body "上越傑森 登出 櫃檯作業 打帳單 帳單列表 掛單列表 座位開單 營業儀表板 現金收支登錄 高階收支登錄 材料自購登錄 每日結帳 排班表 現場電腦打卡 掃碼打卡…" at bounding box center [229, 141] width 458 height 283
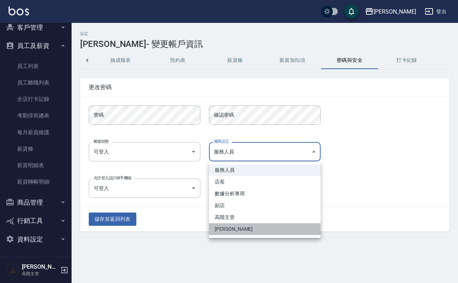
click at [233, 227] on li "[PERSON_NAME]" at bounding box center [265, 229] width 112 height 12
type input "8b274eb5-d357-45e4-b65f-000144db866a"
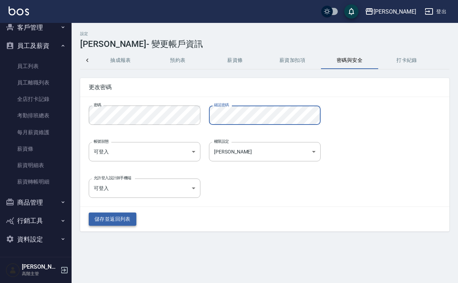
click at [123, 217] on button "儲存並返回列表" at bounding box center [113, 219] width 48 height 13
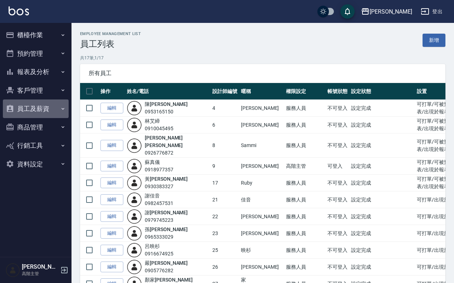
click at [43, 108] on button "員工及薪資" at bounding box center [36, 108] width 66 height 19
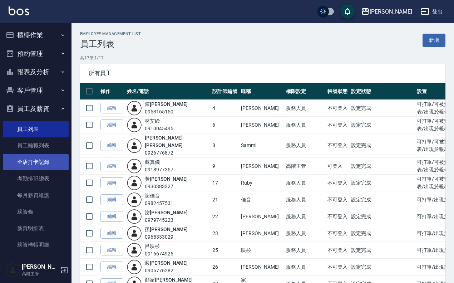
click at [46, 165] on link "全店打卡記錄" at bounding box center [36, 162] width 66 height 16
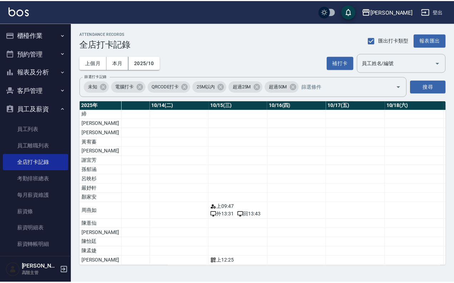
scroll to position [25, 775]
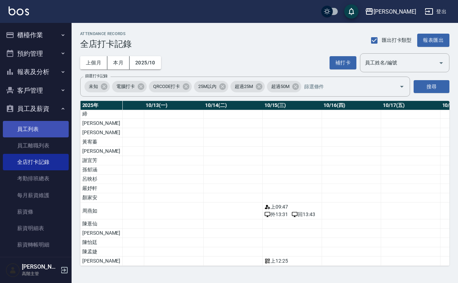
click at [36, 127] on link "員工列表" at bounding box center [36, 129] width 66 height 16
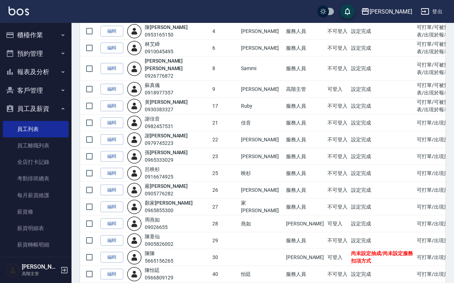
scroll to position [89, 0]
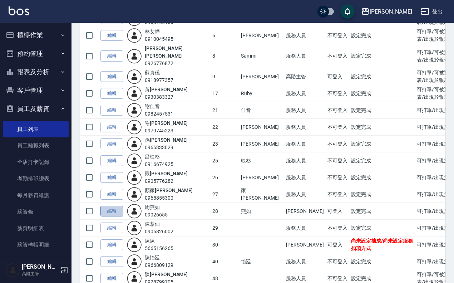
click at [118, 206] on link "編輯" at bounding box center [112, 211] width 23 height 11
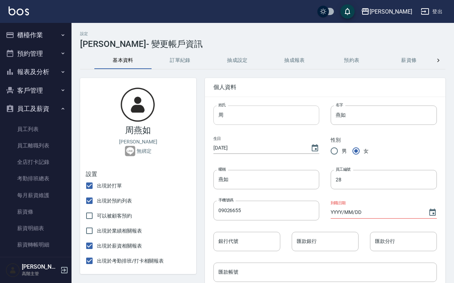
click at [255, 113] on input "周" at bounding box center [267, 115] width 106 height 19
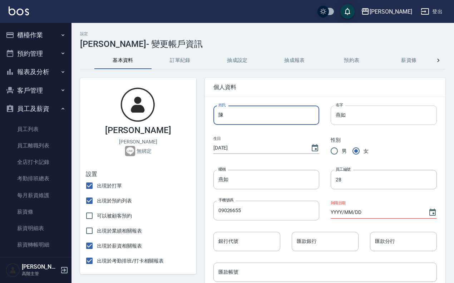
type input "陳"
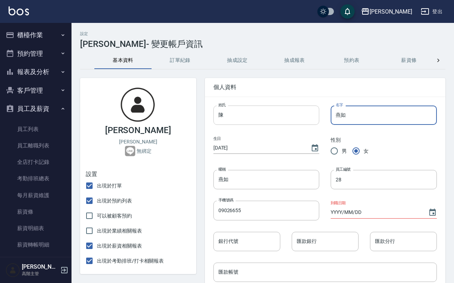
drag, startPoint x: 376, startPoint y: 114, endPoint x: 297, endPoint y: 114, distance: 78.7
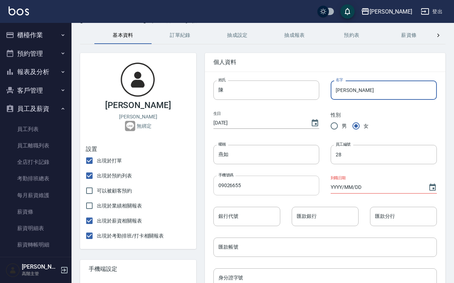
scroll to position [45, 0]
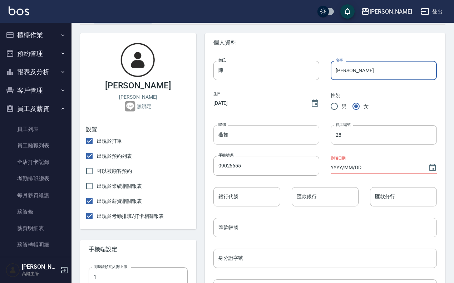
type input "[PERSON_NAME]"
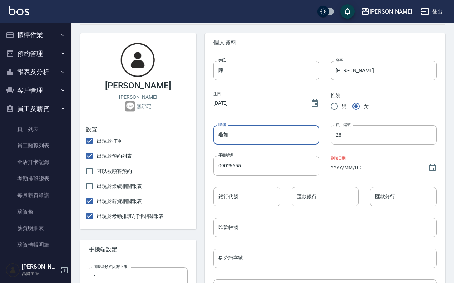
drag, startPoint x: 257, startPoint y: 133, endPoint x: 192, endPoint y: 133, distance: 64.0
click at [192, 133] on div "[PERSON_NAME] 無綁定 設置 出現於打單 出現於預約列表 可以被顧客預約 出現於業績相關報表 出現於薪資相關報表 出現於考勤排班/打卡相關報表 …" at bounding box center [259, 271] width 374 height 492
type input "[PERSON_NAME]"
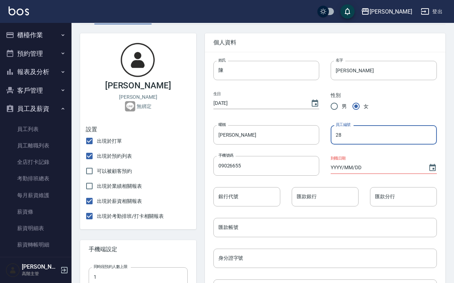
drag, startPoint x: 361, startPoint y: 132, endPoint x: 321, endPoint y: 130, distance: 40.9
click at [321, 130] on div "員工編號 28 員工編號" at bounding box center [379, 129] width 118 height 31
type input "24"
click at [386, 103] on div "男 女" at bounding box center [384, 106] width 106 height 15
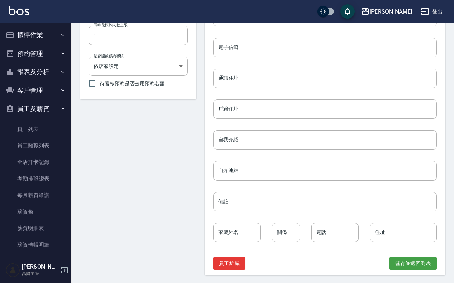
scroll to position [287, 0]
click at [405, 262] on button "儲存並返回列表" at bounding box center [414, 262] width 48 height 13
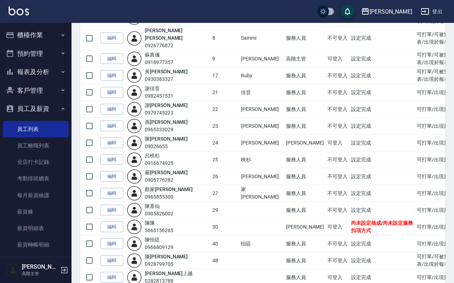
scroll to position [87, 0]
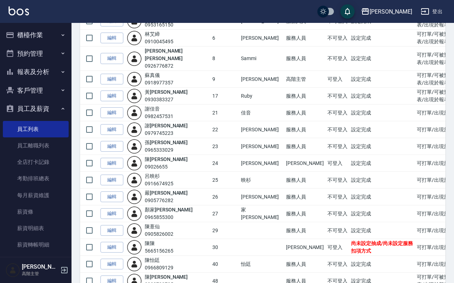
click at [105, 155] on td "編輯" at bounding box center [112, 163] width 26 height 17
click at [106, 158] on link "編輯" at bounding box center [112, 163] width 23 height 11
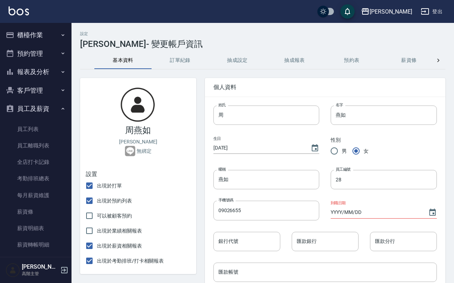
type input "陳"
type input "[PERSON_NAME]"
type input "24"
click at [434, 57] on div at bounding box center [439, 60] width 14 height 17
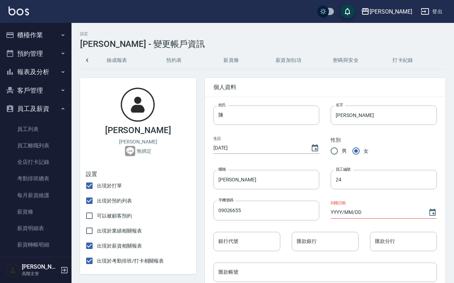
click at [351, 63] on button "密碼與安全" at bounding box center [345, 60] width 57 height 17
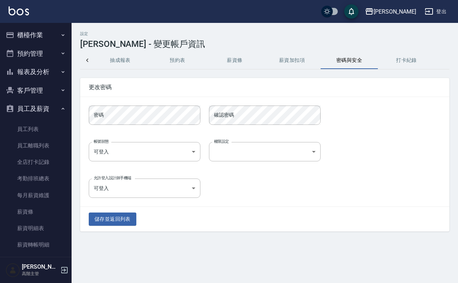
scroll to position [0, 174]
click at [96, 215] on button "儲存並返回列表" at bounding box center [113, 219] width 48 height 13
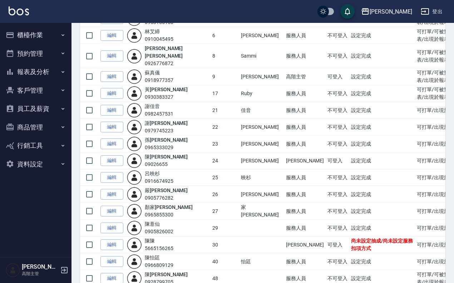
scroll to position [132, 0]
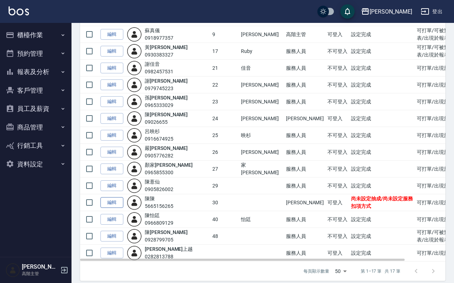
click at [112, 197] on link "編輯" at bounding box center [112, 202] width 23 height 11
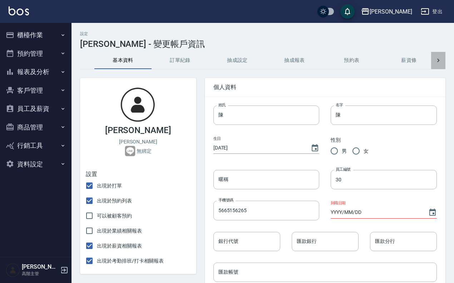
click at [437, 59] on icon at bounding box center [438, 60] width 7 height 7
click at [334, 61] on button "密碼與安全" at bounding box center [345, 60] width 57 height 17
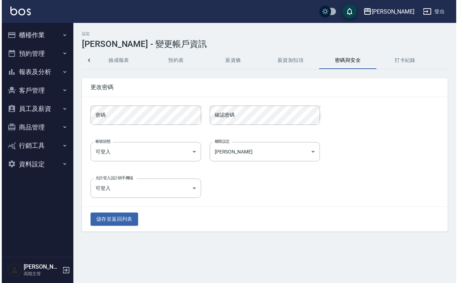
scroll to position [0, 174]
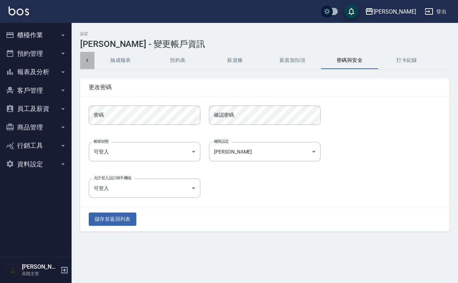
click at [89, 58] on icon at bounding box center [87, 60] width 7 height 7
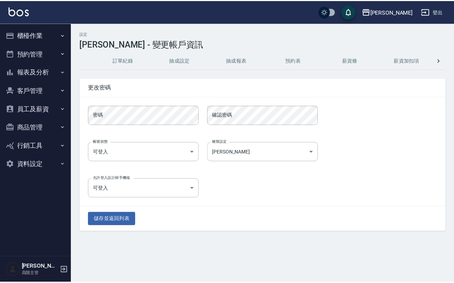
scroll to position [0, 0]
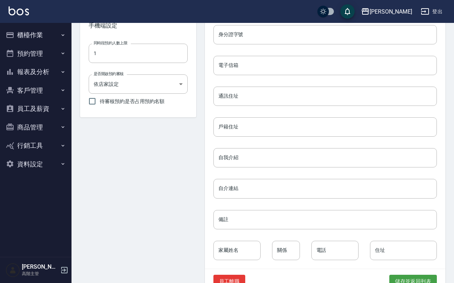
scroll to position [287, 0]
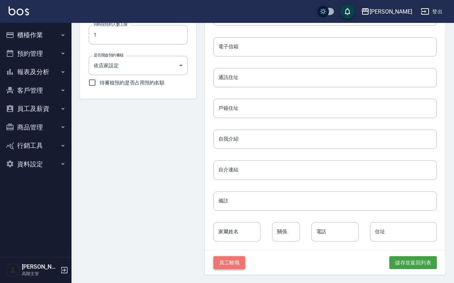
click at [232, 264] on button "員工離職" at bounding box center [230, 262] width 32 height 13
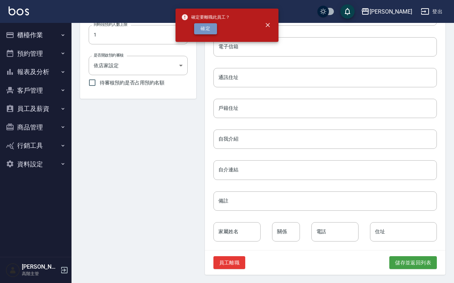
click at [208, 26] on button "確定" at bounding box center [205, 28] width 23 height 11
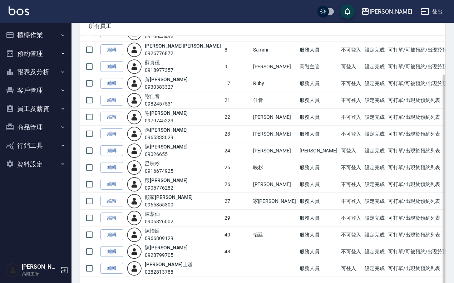
scroll to position [115, 0]
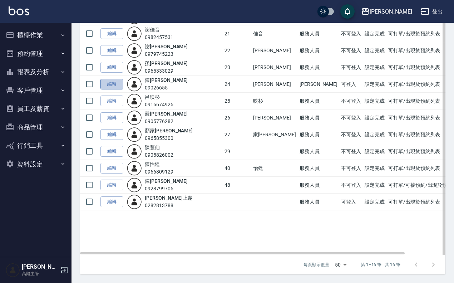
click at [114, 83] on link "編輯" at bounding box center [112, 84] width 23 height 11
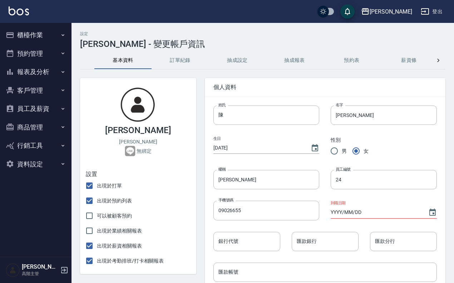
click at [435, 62] on icon at bounding box center [438, 60] width 7 height 7
click at [357, 58] on button "密碼與安全" at bounding box center [345, 60] width 57 height 17
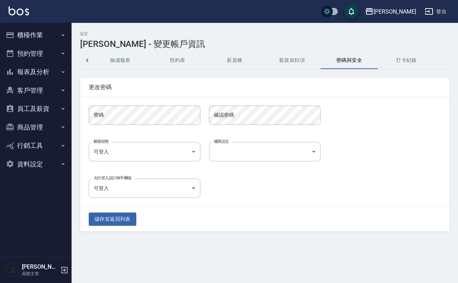
scroll to position [0, 174]
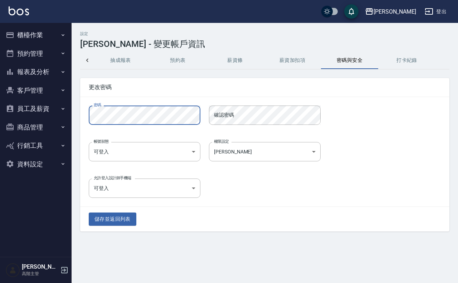
click at [6, 13] on div "上越傑森 登出" at bounding box center [229, 11] width 458 height 23
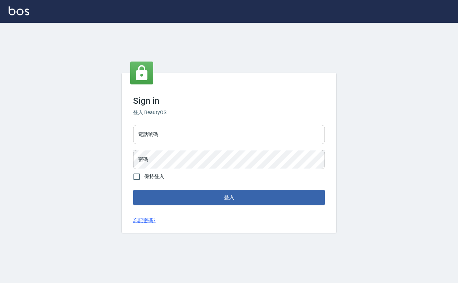
click at [175, 147] on div "電話號碼 電話號碼 密碼 密碼" at bounding box center [229, 147] width 198 height 50
click at [192, 169] on form "電話號碼 [PHONE_NUMBER] 電話號碼 密碼 密碼 保持登入 登入" at bounding box center [229, 163] width 192 height 83
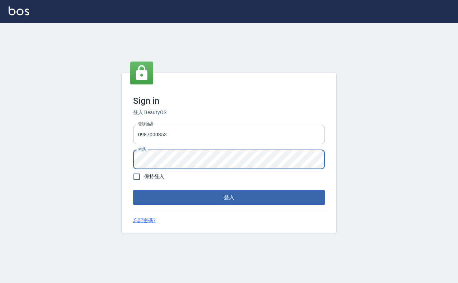
click at [133, 190] on button "登入" at bounding box center [229, 197] width 192 height 15
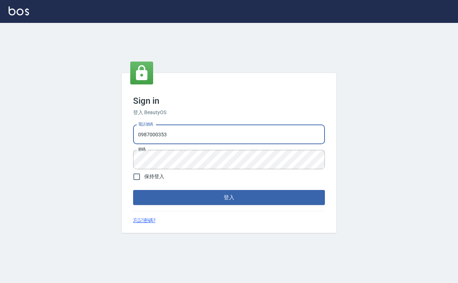
drag, startPoint x: 186, startPoint y: 138, endPoint x: 63, endPoint y: 140, distance: 123.4
click at [63, 140] on div "Sign in 登入 BeautyOS 電話號碼 [PHONE_NUMBER] 電話號碼 密碼 密碼 保持登入 登入 忘記密碼?" at bounding box center [229, 153] width 458 height 260
type input "0918977357"
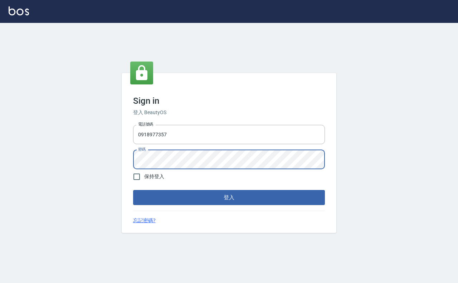
click at [0, 137] on div "Sign in 登入 BeautyOS 電話號碼 [PHONE_NUMBER] 電話號碼 密碼 密碼 保持登入 登入 忘記密碼?" at bounding box center [229, 153] width 458 height 260
click at [133, 190] on button "登入" at bounding box center [229, 197] width 192 height 15
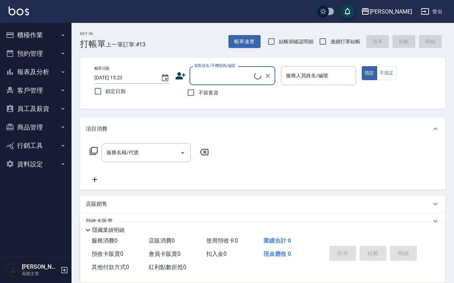
click at [47, 106] on button "員工及薪資" at bounding box center [36, 108] width 66 height 19
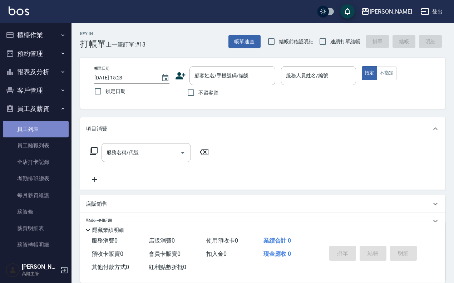
click at [36, 131] on link "員工列表" at bounding box center [36, 129] width 66 height 16
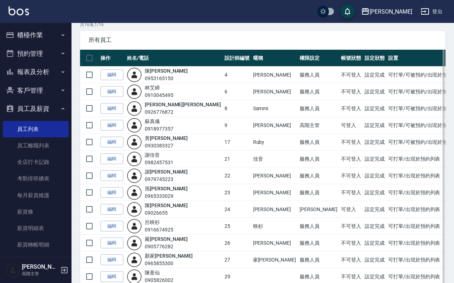
scroll to position [45, 0]
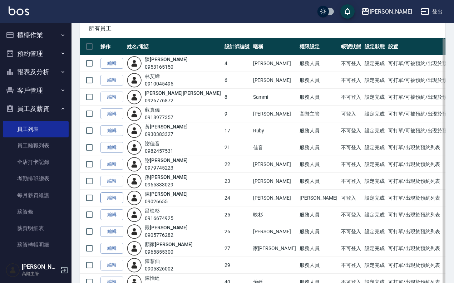
click at [116, 200] on link "編輯" at bounding box center [112, 197] width 23 height 11
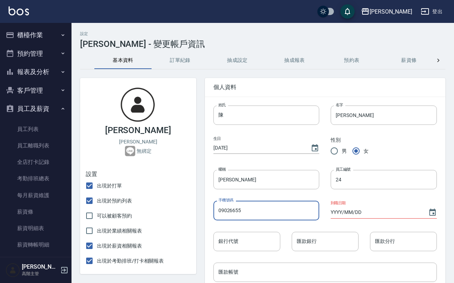
drag, startPoint x: 271, startPoint y: 206, endPoint x: 128, endPoint y: 210, distance: 142.8
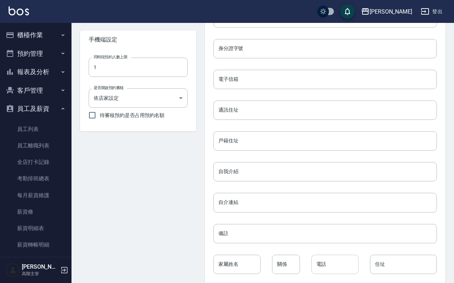
scroll to position [287, 0]
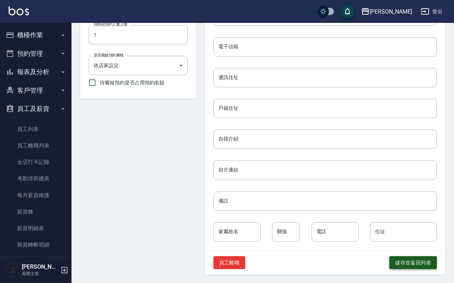
type input "0987000353"
click at [412, 258] on button "儲存並返回列表" at bounding box center [414, 262] width 48 height 13
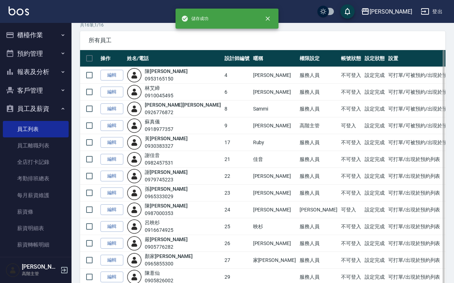
scroll to position [45, 0]
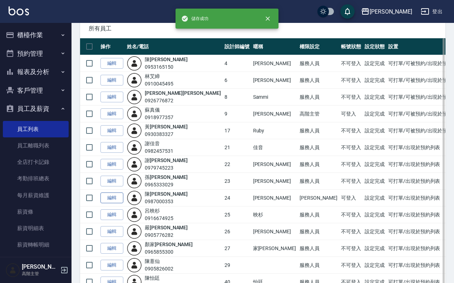
click at [117, 201] on link "編輯" at bounding box center [112, 197] width 23 height 11
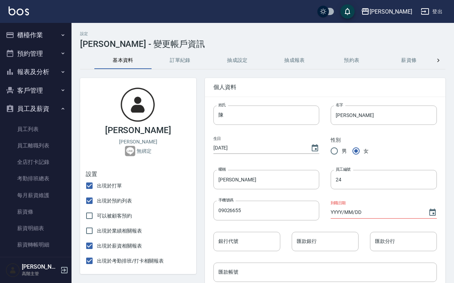
type input "0987000353"
click at [437, 57] on icon at bounding box center [438, 60] width 7 height 7
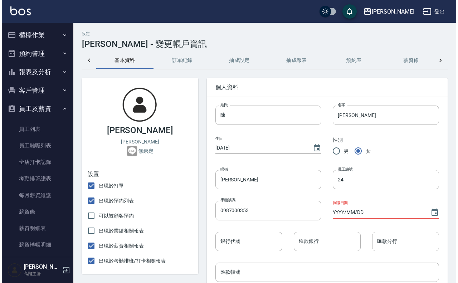
scroll to position [0, 178]
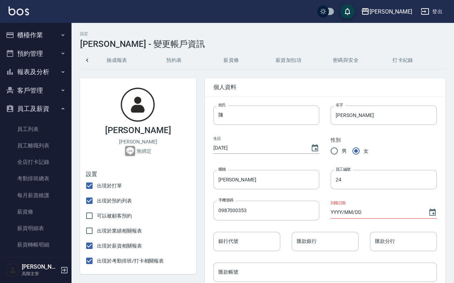
drag, startPoint x: 337, startPoint y: 64, endPoint x: 328, endPoint y: 67, distance: 9.3
click at [337, 64] on button "密碼與安全" at bounding box center [345, 60] width 57 height 17
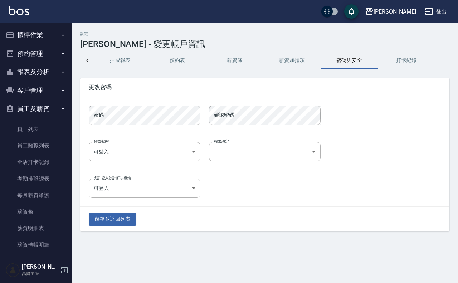
scroll to position [0, 174]
click at [127, 213] on button "儲存並返回列表" at bounding box center [113, 219] width 48 height 13
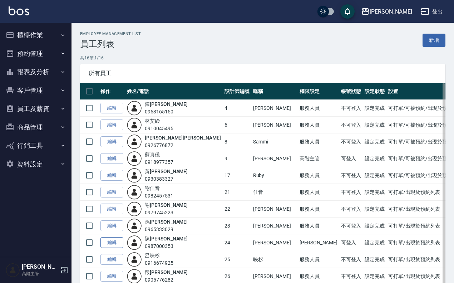
click at [108, 244] on link "編輯" at bounding box center [112, 242] width 23 height 11
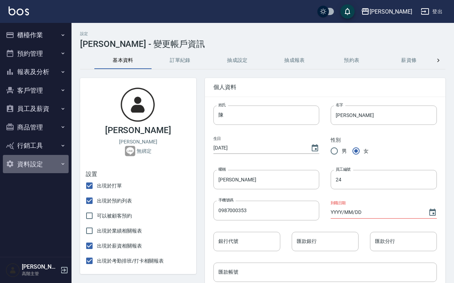
click at [49, 162] on button "資料設定" at bounding box center [36, 164] width 66 height 19
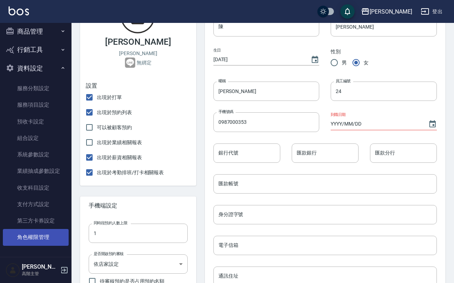
scroll to position [179, 0]
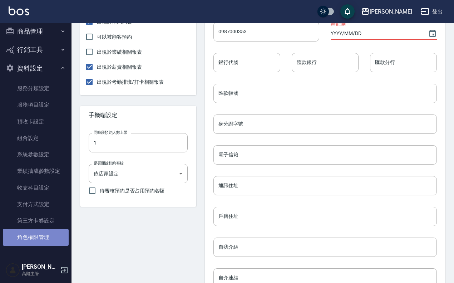
click at [39, 237] on link "角色權限管理" at bounding box center [36, 237] width 66 height 16
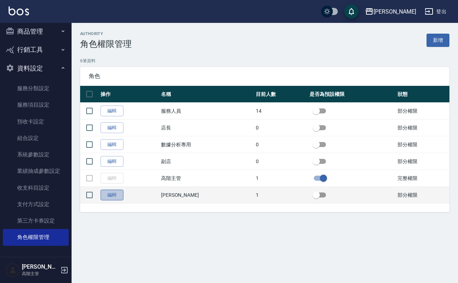
click at [119, 195] on link "編輯" at bounding box center [112, 195] width 23 height 11
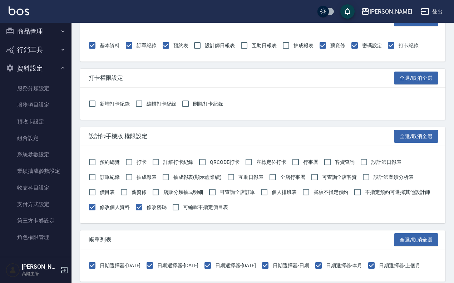
scroll to position [850, 0]
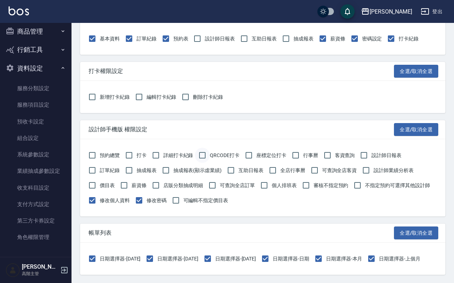
click at [203, 155] on input "QRCODE打卡" at bounding box center [202, 155] width 15 height 15
checkbox input "true"
click at [129, 155] on input "打卡" at bounding box center [129, 155] width 15 height 15
checkbox input "true"
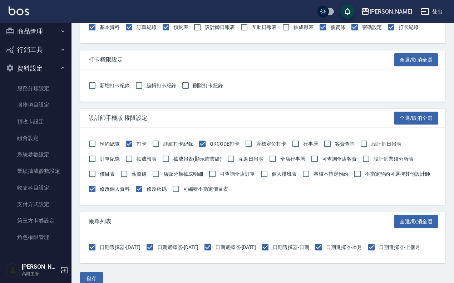
scroll to position [872, 0]
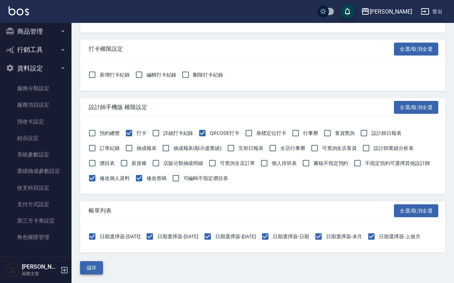
click at [98, 262] on button "儲存" at bounding box center [91, 267] width 23 height 13
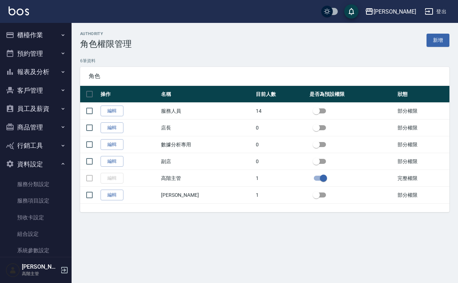
click at [43, 107] on button "員工及薪資" at bounding box center [36, 108] width 66 height 19
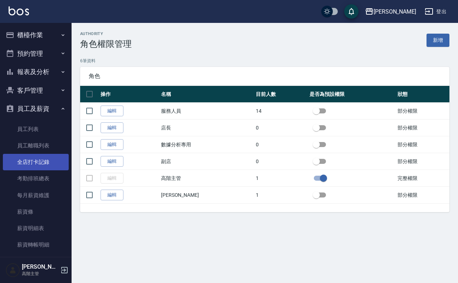
click at [43, 159] on link "全店打卡記錄" at bounding box center [36, 162] width 66 height 16
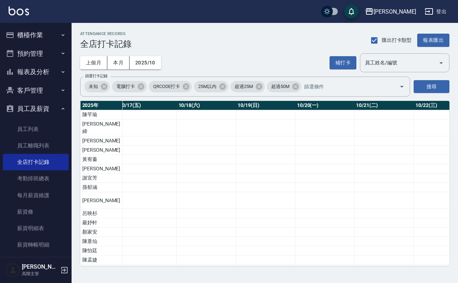
scroll to position [0, 1053]
drag, startPoint x: 312, startPoint y: 254, endPoint x: 270, endPoint y: 255, distance: 41.9
click at [281, 255] on td "a dense table" at bounding box center [310, 259] width 59 height 9
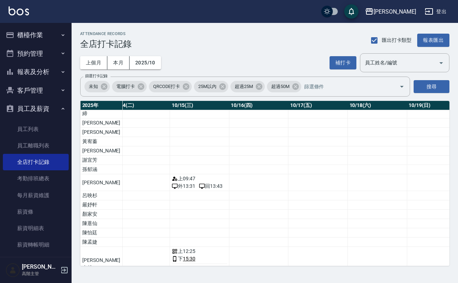
scroll to position [33, 868]
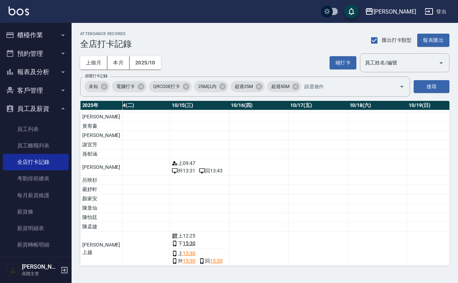
drag, startPoint x: 174, startPoint y: 231, endPoint x: 218, endPoint y: 249, distance: 48.0
click at [229, 243] on td "a dense table" at bounding box center [258, 248] width 59 height 34
click at [187, 240] on div "下 15:30" at bounding box center [199, 244] width 55 height 8
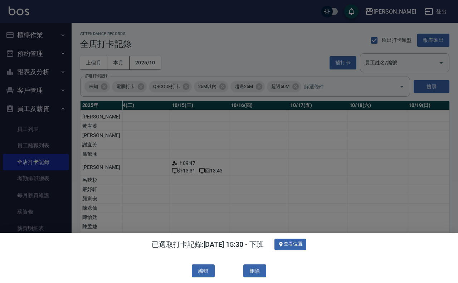
click at [274, 270] on div "編輯 刪除" at bounding box center [229, 270] width 447 height 13
click at [261, 270] on button "刪除" at bounding box center [254, 270] width 23 height 13
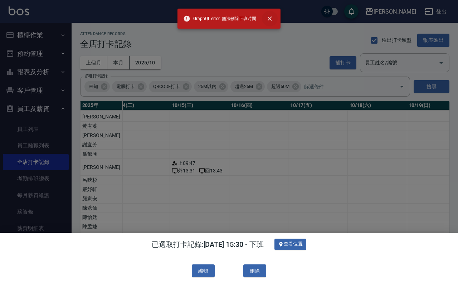
click at [267, 15] on icon "close" at bounding box center [269, 18] width 7 height 7
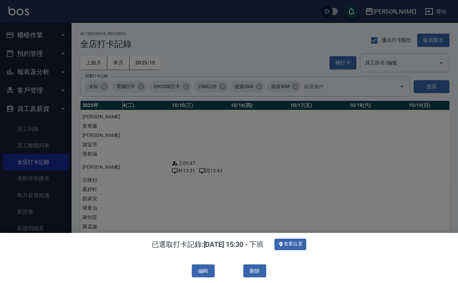
drag, startPoint x: 256, startPoint y: 271, endPoint x: 258, endPoint y: 248, distance: 23.7
click at [256, 271] on button "刪除" at bounding box center [254, 270] width 23 height 13
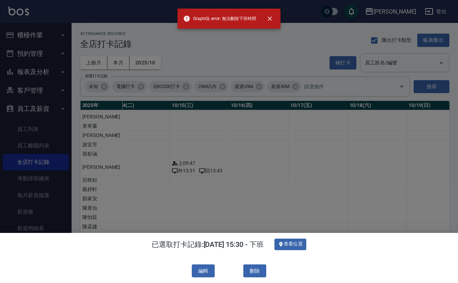
click at [276, 194] on div at bounding box center [229, 141] width 458 height 283
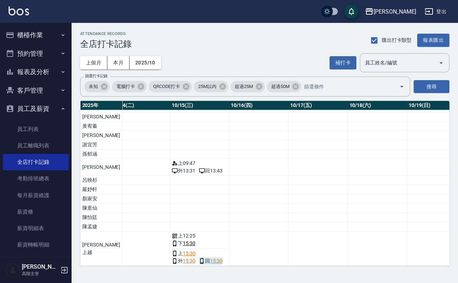
click at [210, 257] on link "15:30" at bounding box center [216, 261] width 13 height 8
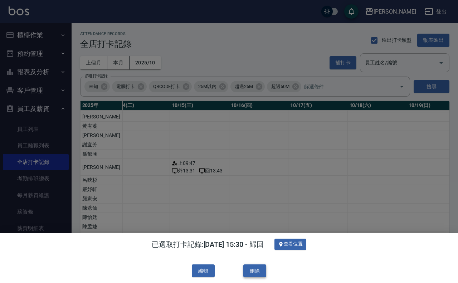
drag, startPoint x: 239, startPoint y: 267, endPoint x: 250, endPoint y: 267, distance: 11.1
click at [239, 267] on div "編輯 刪除" at bounding box center [229, 270] width 447 height 13
click at [258, 268] on button "刪除" at bounding box center [254, 270] width 23 height 13
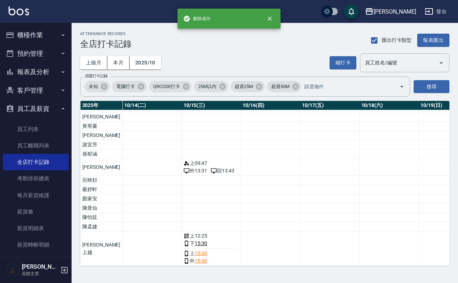
scroll to position [33, 858]
click at [192, 257] on link "15:30" at bounding box center [198, 261] width 13 height 8
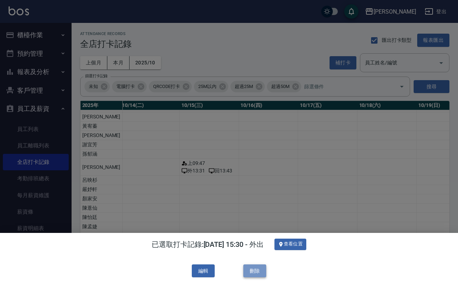
click at [249, 267] on button "刪除" at bounding box center [254, 270] width 23 height 13
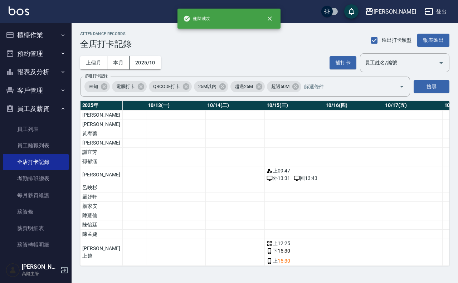
scroll to position [26, 775]
click at [276, 257] on link "15:30" at bounding box center [282, 261] width 13 height 8
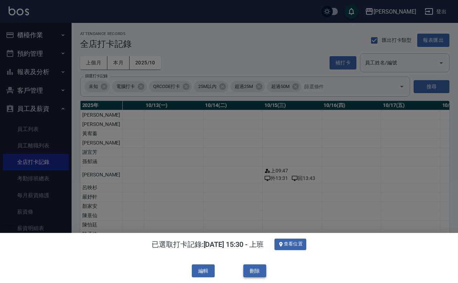
click at [258, 270] on button "刪除" at bounding box center [254, 270] width 23 height 13
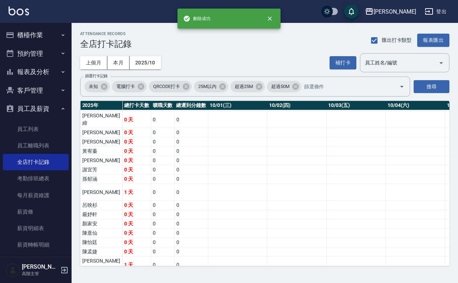
scroll to position [16, 0]
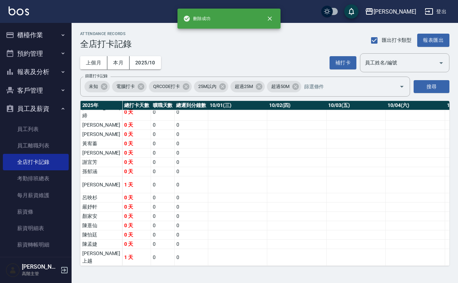
drag, startPoint x: 135, startPoint y: 266, endPoint x: 233, endPoint y: 271, distance: 98.9
click at [233, 271] on div "ATTENDANCE RECORDS 全店打卡記錄 匯出打卡類型 報表匯出 上個月 本月 2025/10 補打卡 員工姓名/編號 員工姓名/編號 篩選打卡記錄…" at bounding box center [265, 149] width 386 height 252
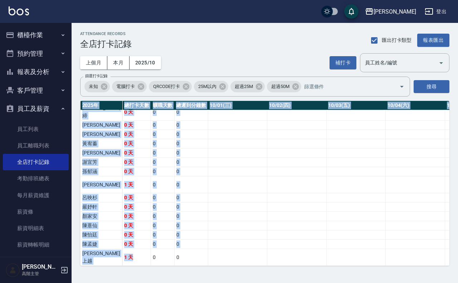
drag, startPoint x: 124, startPoint y: 258, endPoint x: 244, endPoint y: 264, distance: 120.7
click at [244, 264] on div "[DATE] 總打卡天數 曠職天數 總遲到分鐘數 10/01(三) 10/02(四) 10/03(五) 10/04(六) 10/05(日) 10/06(一) …" at bounding box center [264, 183] width 369 height 165
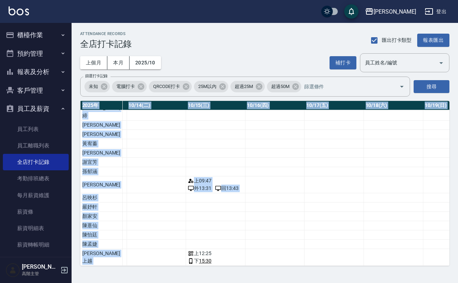
scroll to position [16, 786]
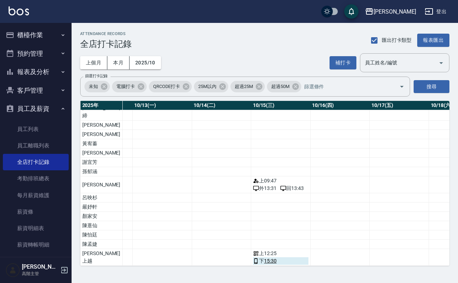
click at [260, 257] on div "下 15:30" at bounding box center [280, 261] width 55 height 8
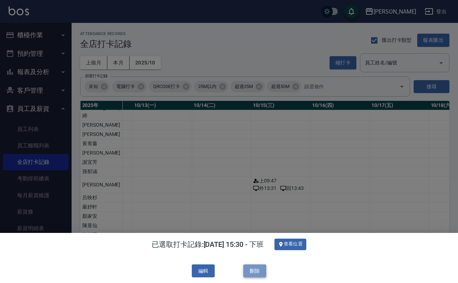
click at [253, 275] on button "刪除" at bounding box center [254, 270] width 23 height 13
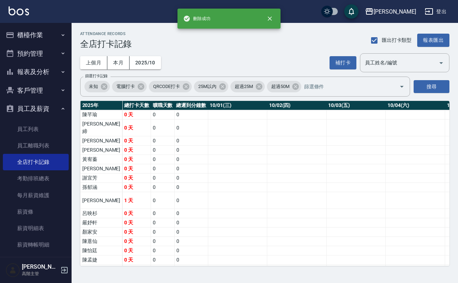
click at [116, 269] on div "ATTENDANCE RECORDS 全店打卡記錄 匯出打卡類型 報表匯出 上個月 本月 2025/10 補打卡 員工姓名/編號 員工姓名/編號 篩選打卡記錄…" at bounding box center [265, 149] width 386 height 252
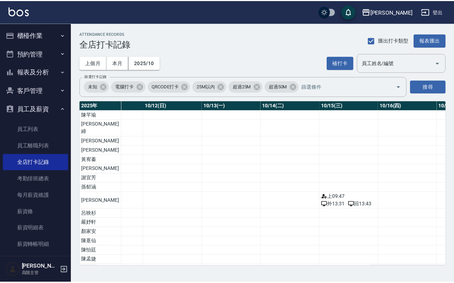
scroll to position [16, 716]
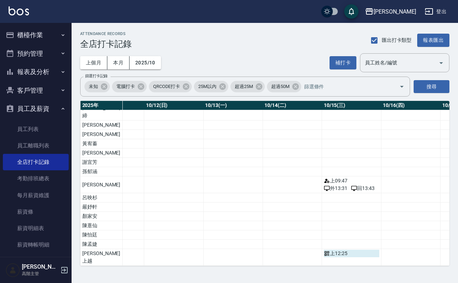
click at [327, 250] on div "上 12:25" at bounding box center [351, 254] width 55 height 8
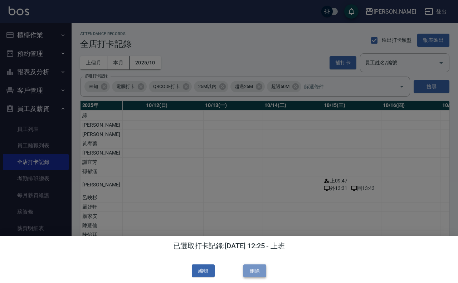
click at [254, 266] on button "刪除" at bounding box center [254, 270] width 23 height 13
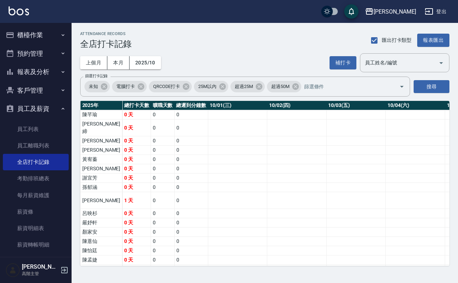
click at [15, 6] on img at bounding box center [19, 10] width 20 height 9
